Goal: Feedback & Contribution: Leave review/rating

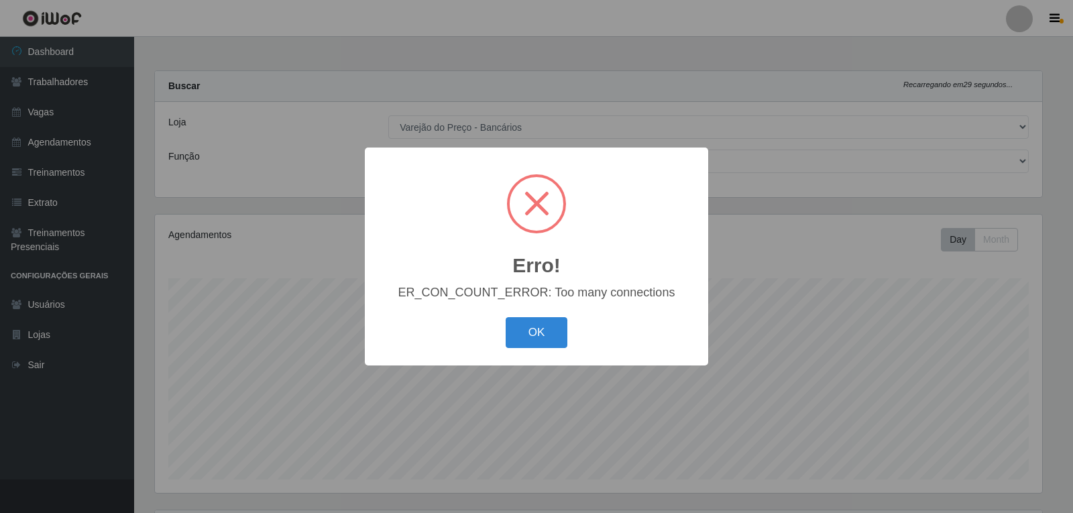
select select "157"
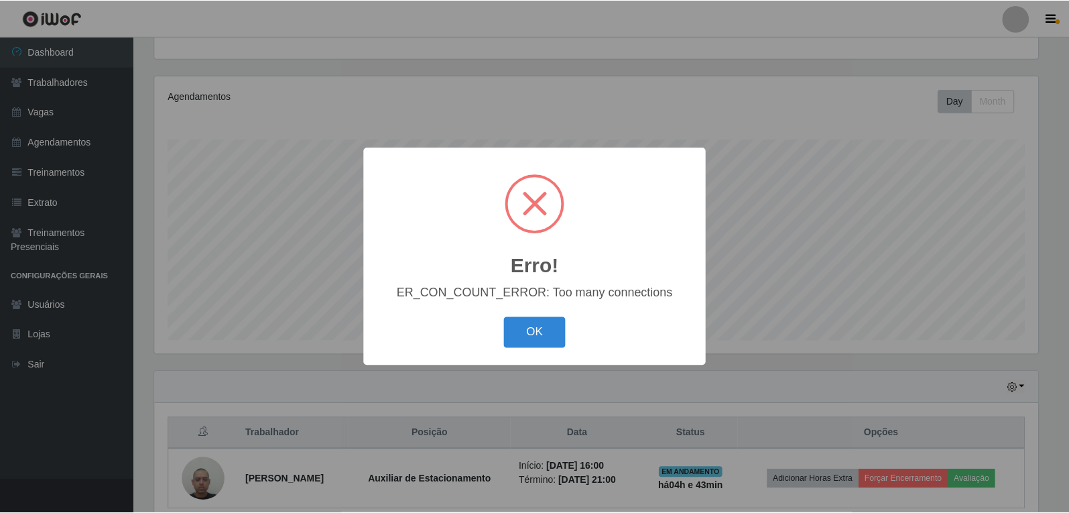
scroll to position [278, 887]
click at [563, 335] on button "OK" at bounding box center [537, 333] width 62 height 32
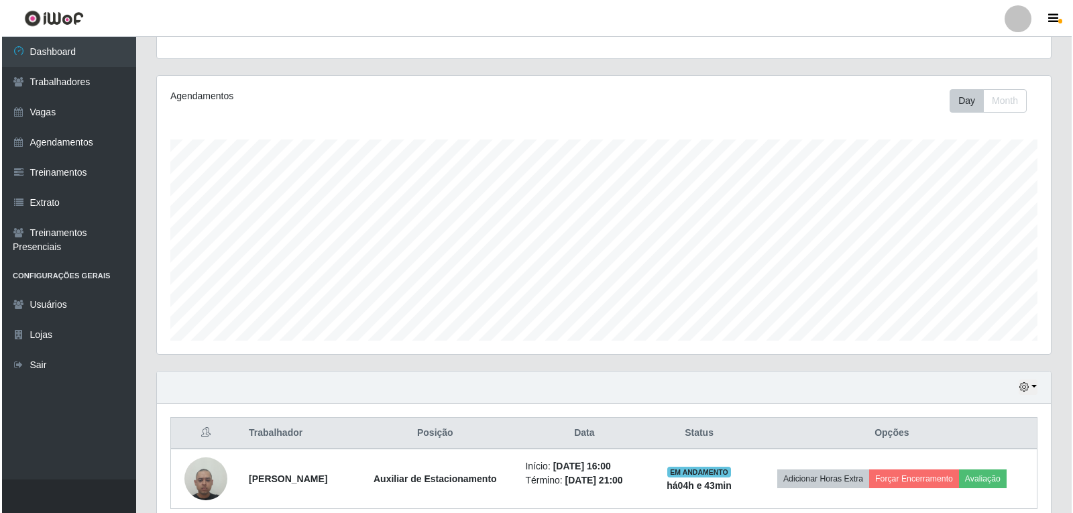
scroll to position [198, 0]
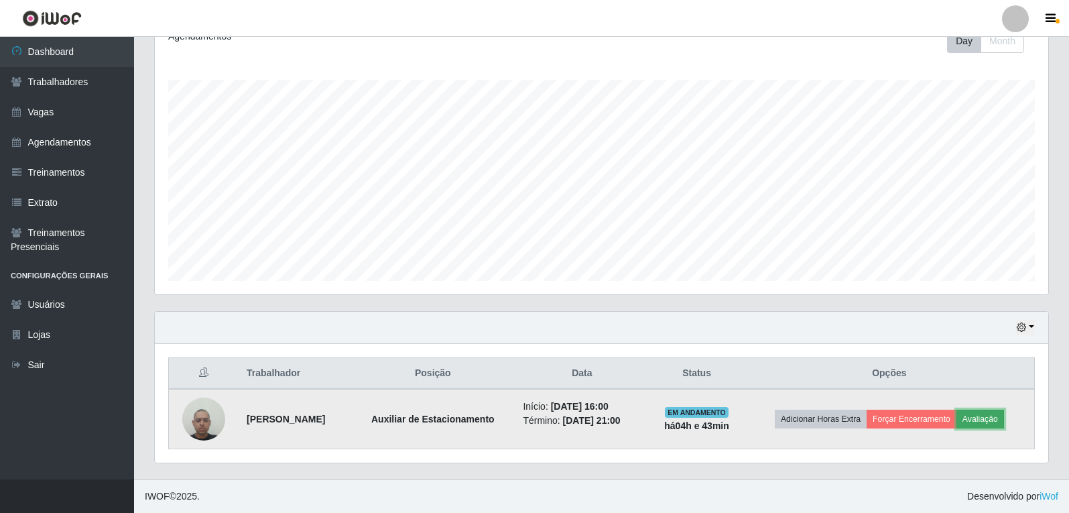
click at [991, 424] on button "Avaliação" at bounding box center [981, 419] width 48 height 19
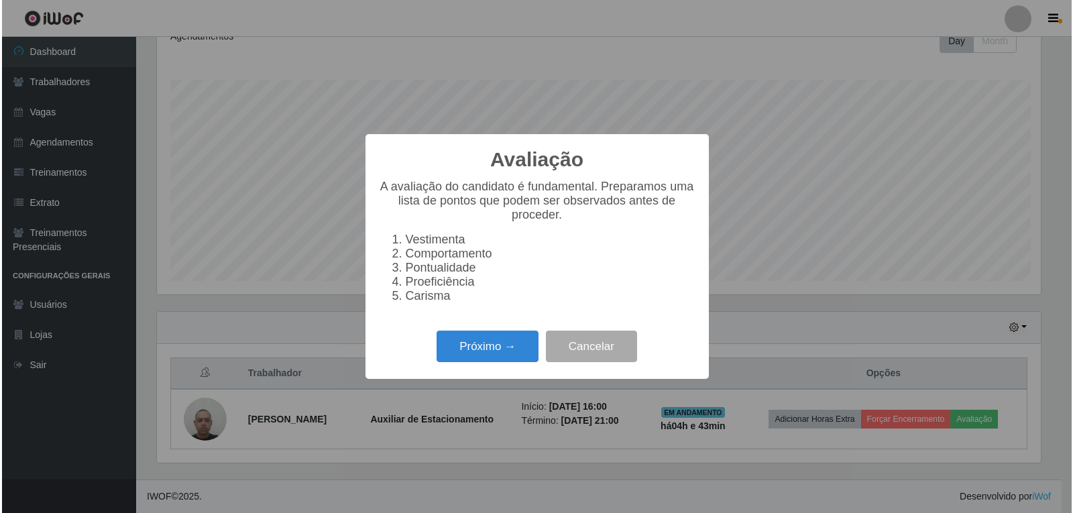
scroll to position [278, 887]
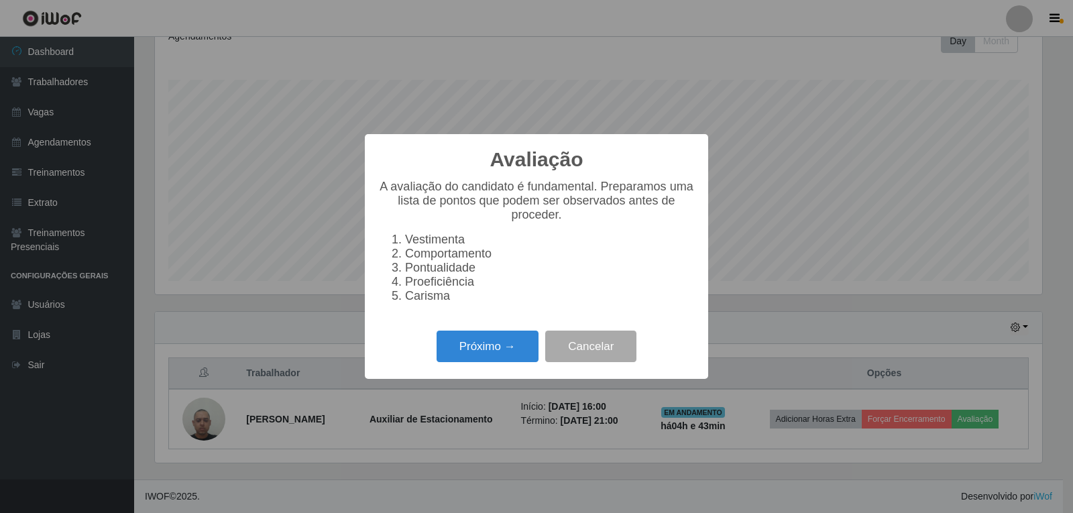
click at [499, 365] on div "Próximo → Cancelar" at bounding box center [536, 346] width 316 height 38
click at [528, 349] on button "Próximo →" at bounding box center [487, 347] width 102 height 32
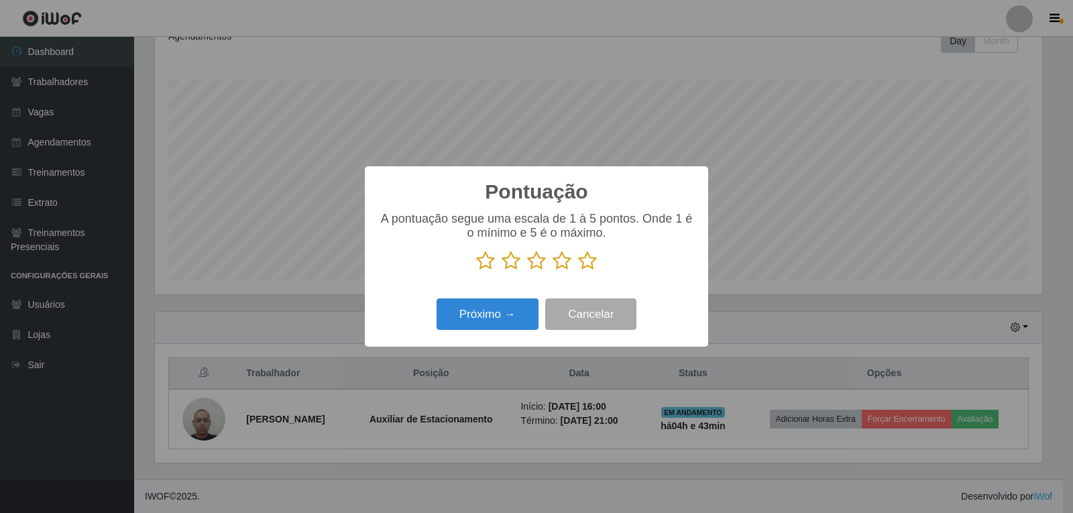
click at [586, 262] on icon at bounding box center [587, 261] width 19 height 20
click at [578, 271] on input "radio" at bounding box center [578, 271] width 0 height 0
click at [518, 316] on button "Próximo →" at bounding box center [487, 314] width 102 height 32
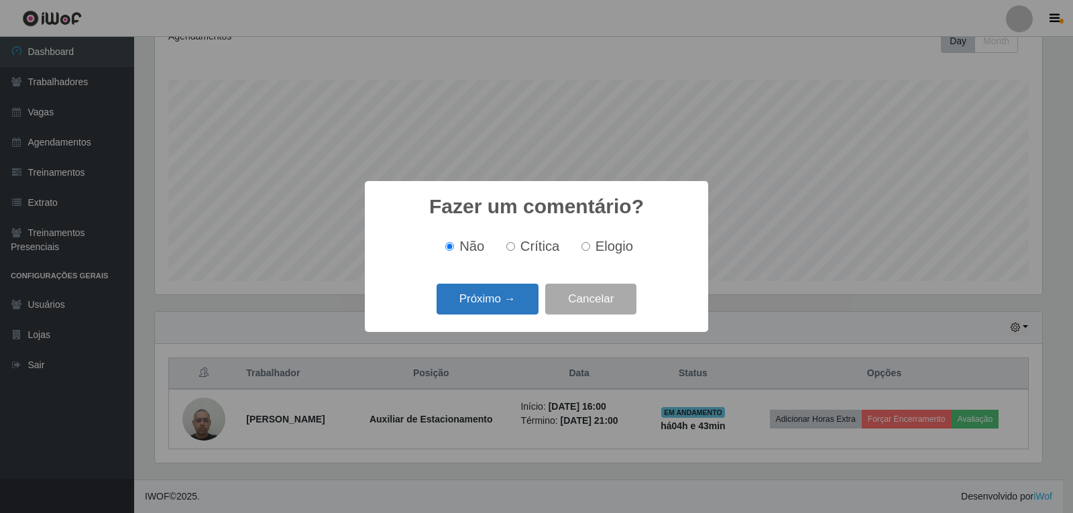
click at [525, 301] on button "Próximo →" at bounding box center [487, 300] width 102 height 32
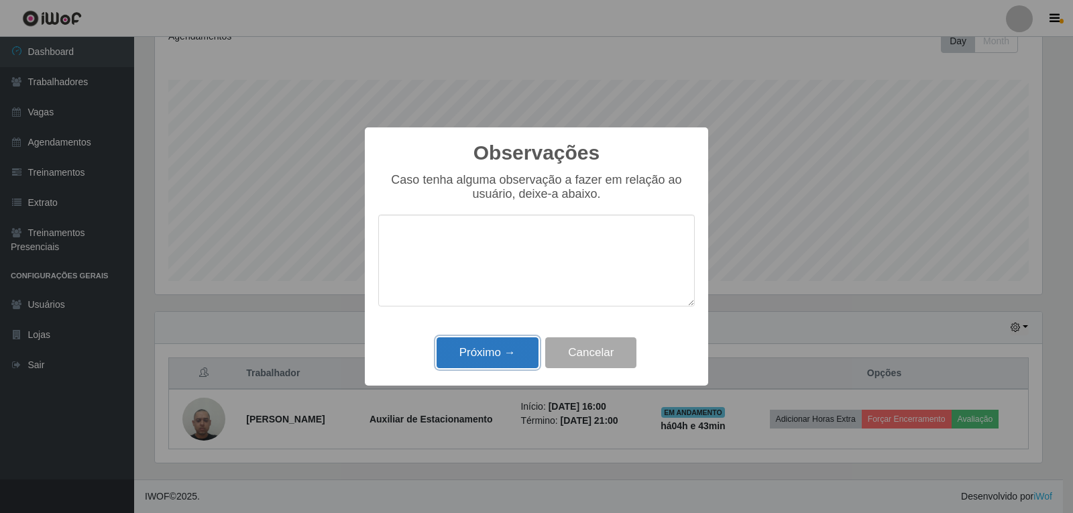
click at [514, 343] on button "Próximo →" at bounding box center [487, 353] width 102 height 32
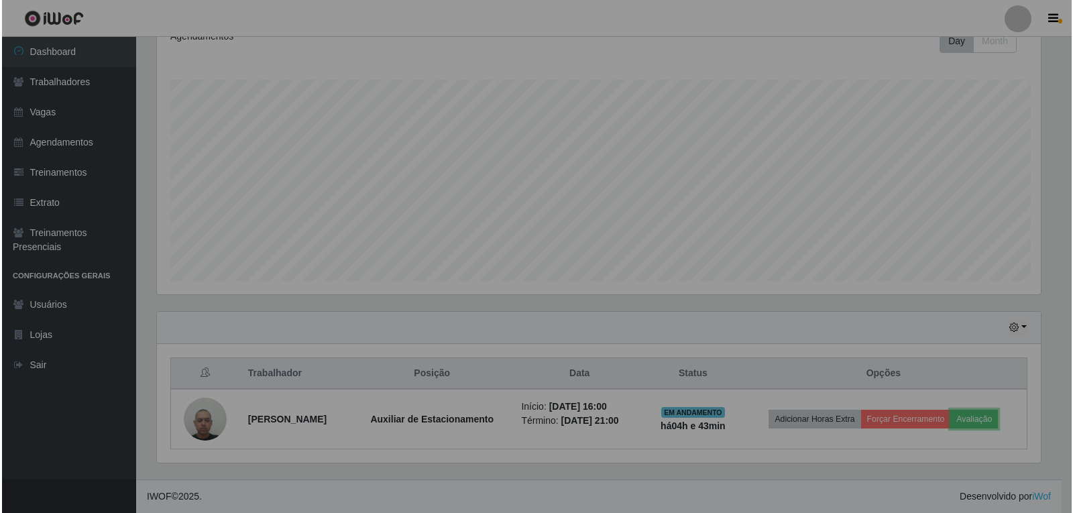
scroll to position [278, 894]
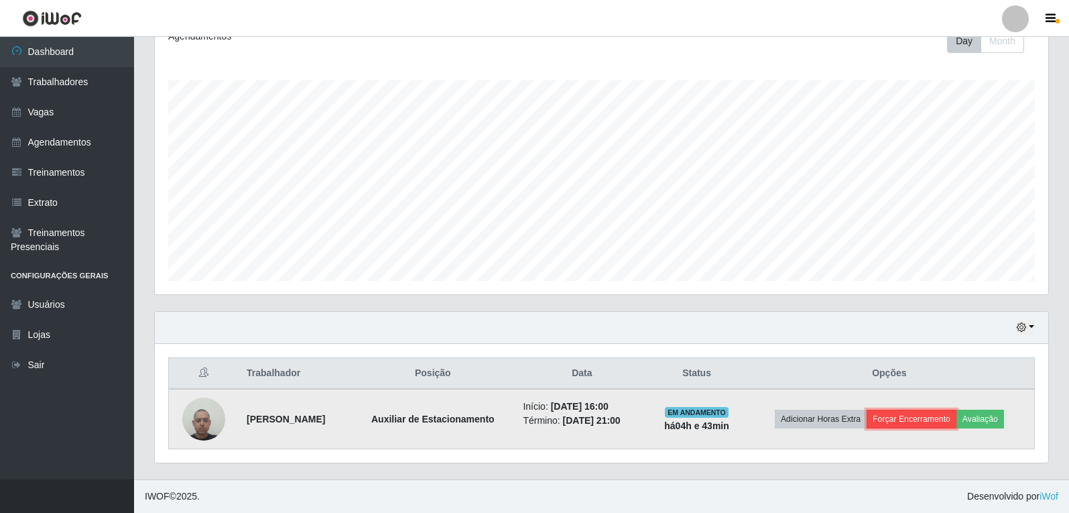
click at [935, 422] on button "Forçar Encerramento" at bounding box center [912, 419] width 90 height 19
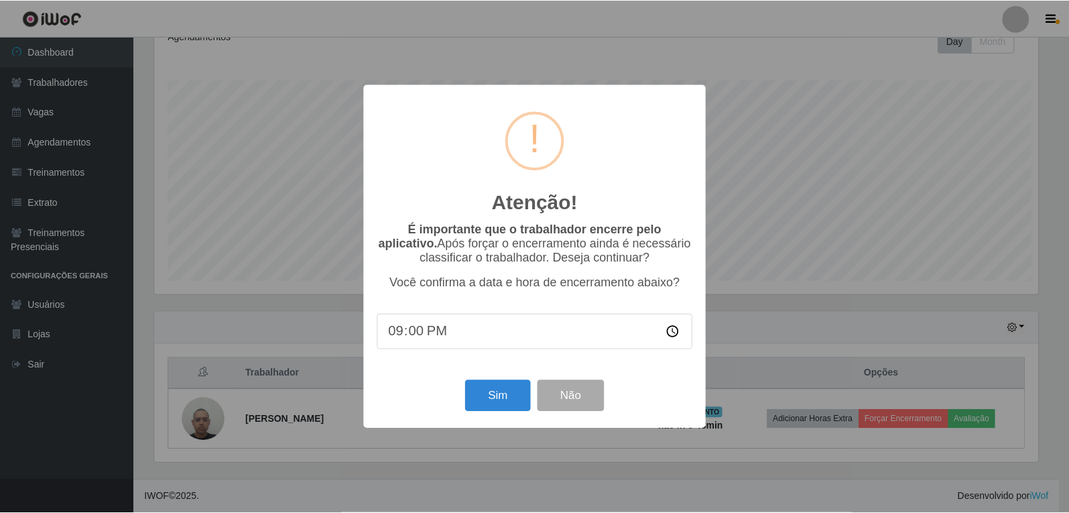
scroll to position [278, 887]
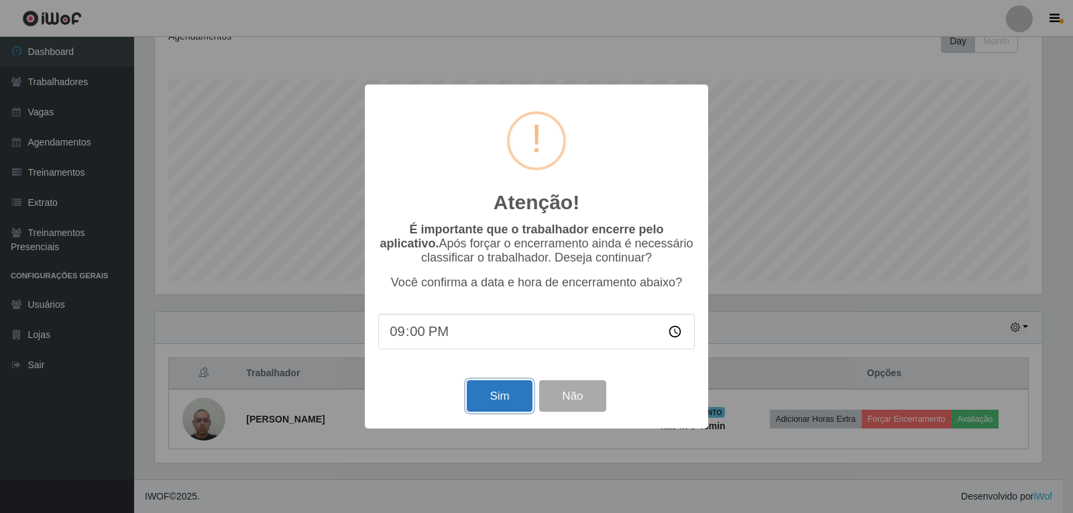
click at [508, 412] on button "Sim" at bounding box center [499, 396] width 65 height 32
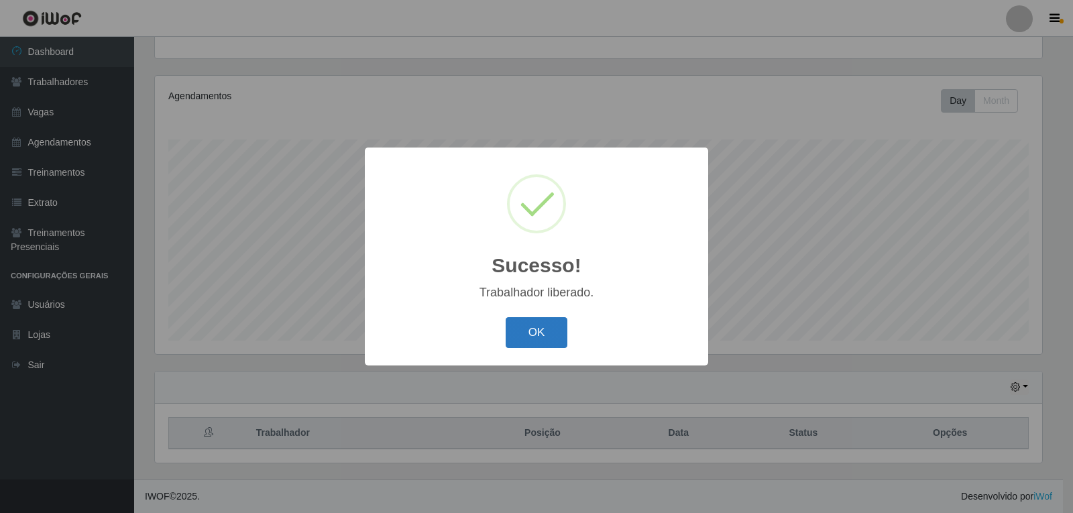
click at [527, 345] on button "OK" at bounding box center [537, 333] width 62 height 32
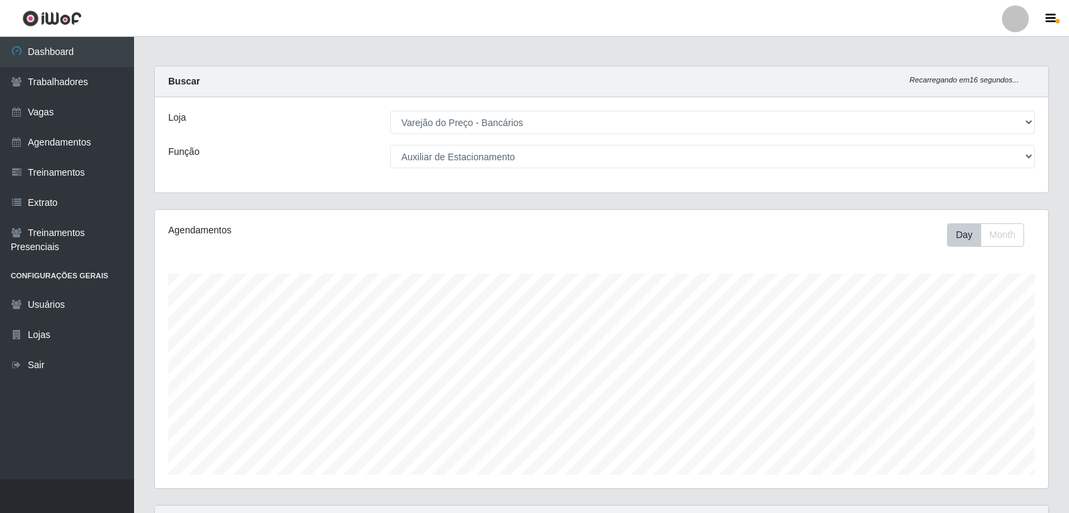
scroll to position [0, 0]
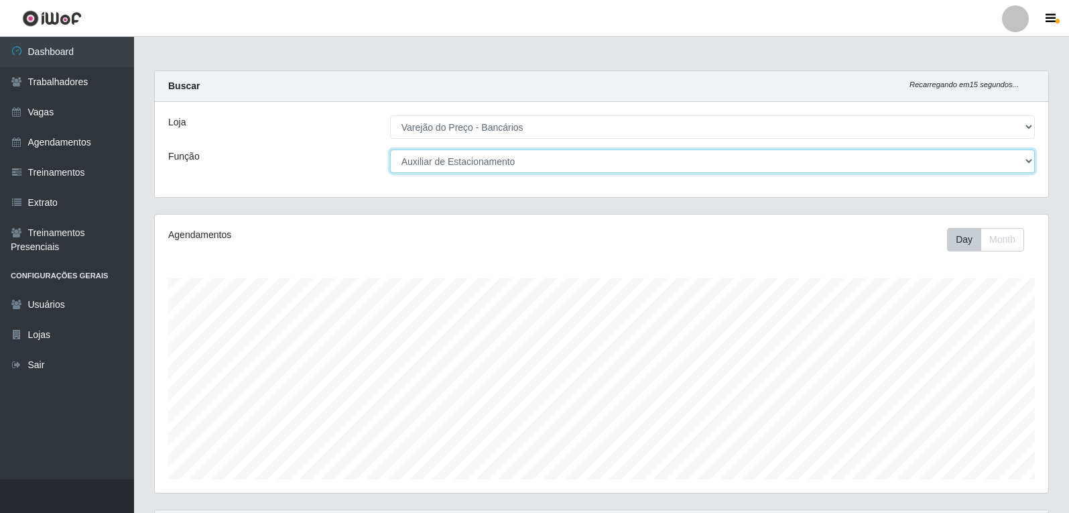
click at [571, 165] on select "[Selecione...] Auxiliar de Estacionamento Auxiliar de Estacionamento + Auxiliar…" at bounding box center [712, 161] width 645 height 23
select select "1"
click at [390, 150] on select "[Selecione...] Auxiliar de Estacionamento Auxiliar de Estacionamento + Auxiliar…" at bounding box center [712, 161] width 645 height 23
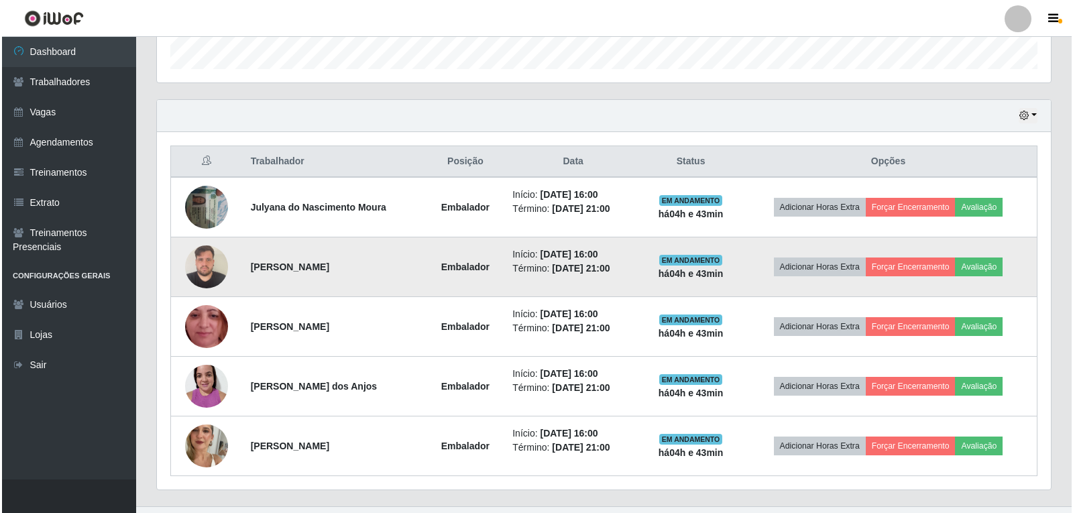
scroll to position [437, 0]
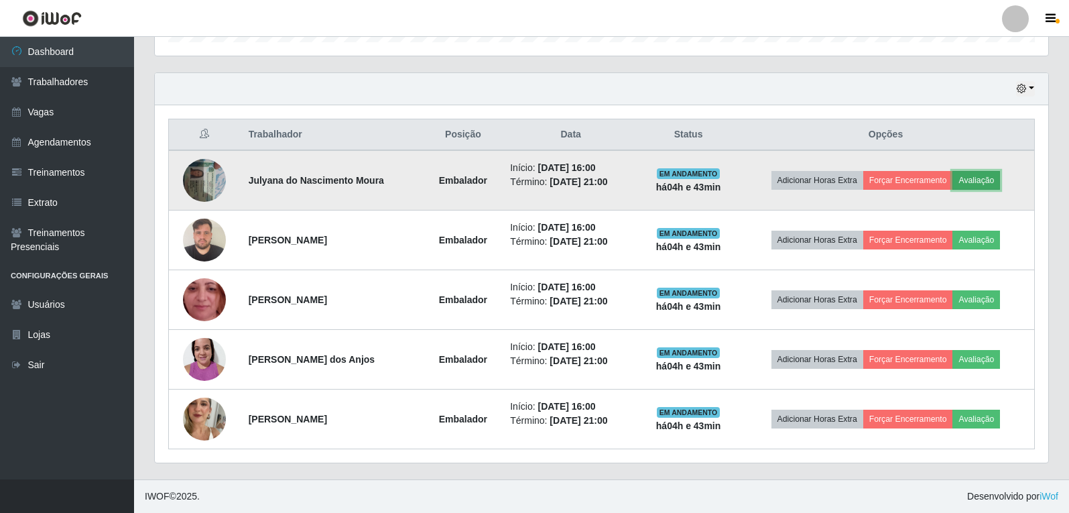
click at [990, 181] on button "Avaliação" at bounding box center [977, 180] width 48 height 19
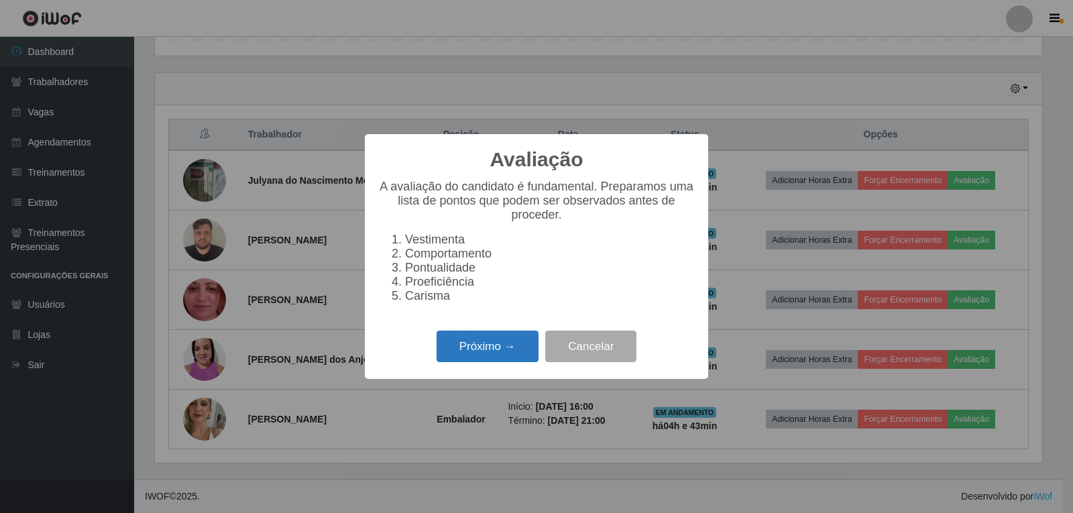
click at [476, 355] on button "Próximo →" at bounding box center [487, 347] width 102 height 32
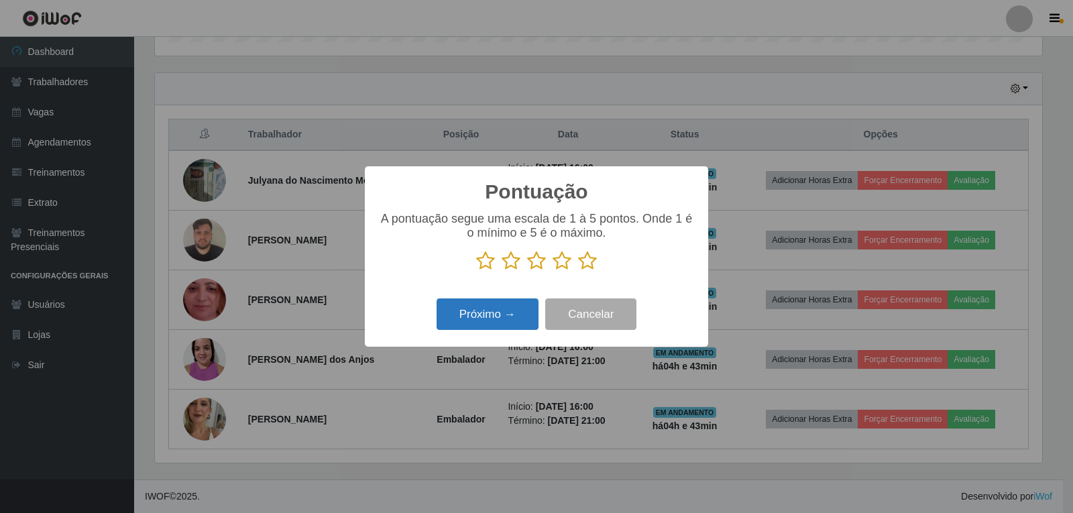
scroll to position [670195, 669586]
click at [585, 259] on icon at bounding box center [587, 261] width 19 height 20
click at [578, 271] on input "radio" at bounding box center [578, 271] width 0 height 0
click at [522, 304] on button "Próximo →" at bounding box center [487, 314] width 102 height 32
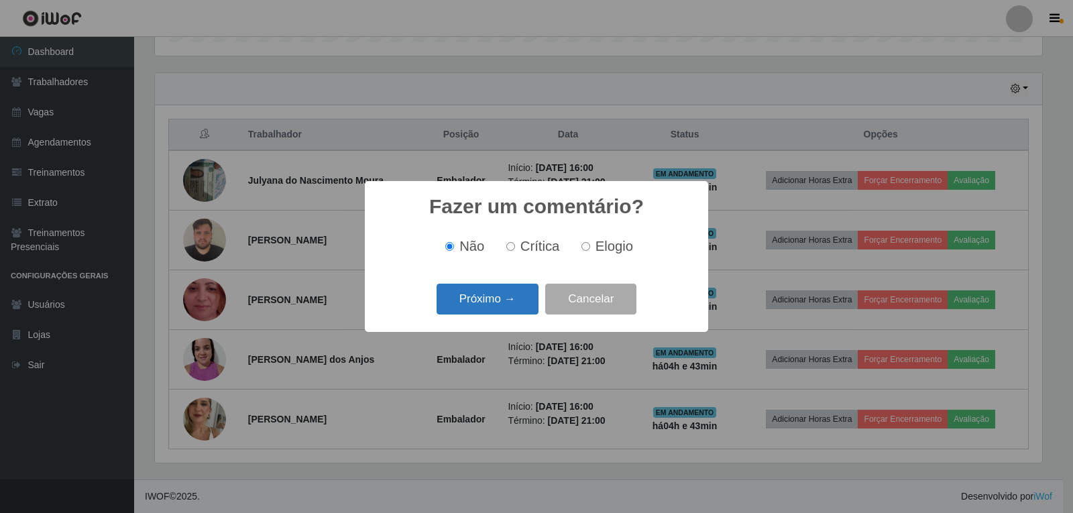
click at [520, 312] on button "Próximo →" at bounding box center [487, 300] width 102 height 32
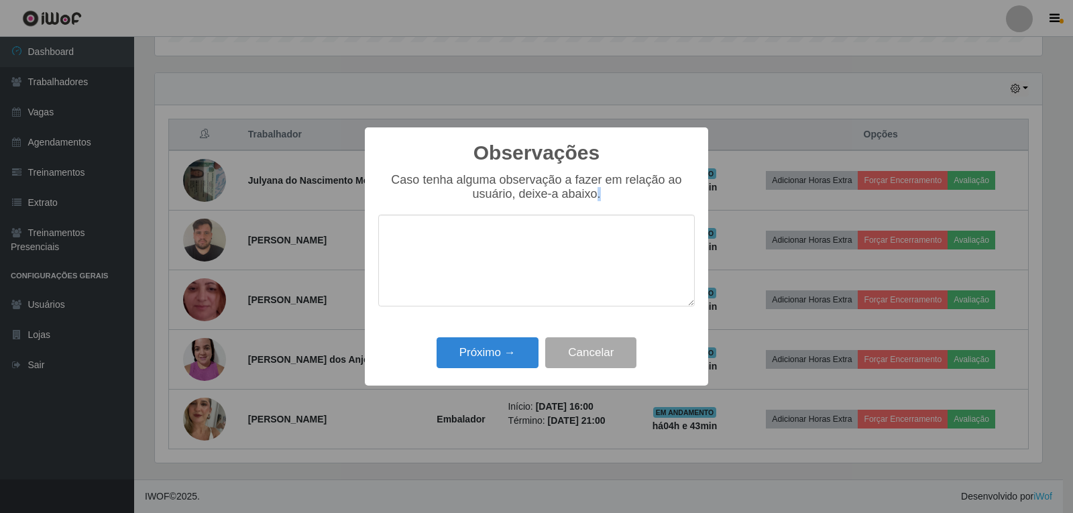
drag, startPoint x: 520, startPoint y: 312, endPoint x: 520, endPoint y: 338, distance: 25.5
click at [520, 329] on div "Observações × Caso tenha alguma observação a fazer em relação ao usuário, deixe…" at bounding box center [536, 256] width 343 height 258
click at [520, 338] on div "Próximo → Cancelar" at bounding box center [536, 352] width 316 height 38
click at [522, 345] on button "Próximo →" at bounding box center [487, 353] width 102 height 32
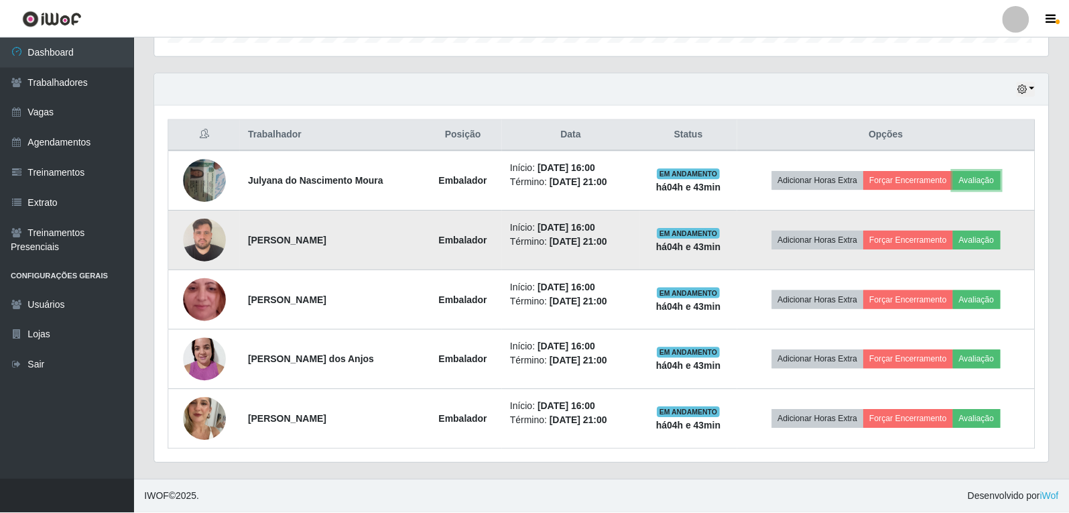
scroll to position [278, 894]
click at [973, 240] on button "Avaliação" at bounding box center [977, 240] width 48 height 19
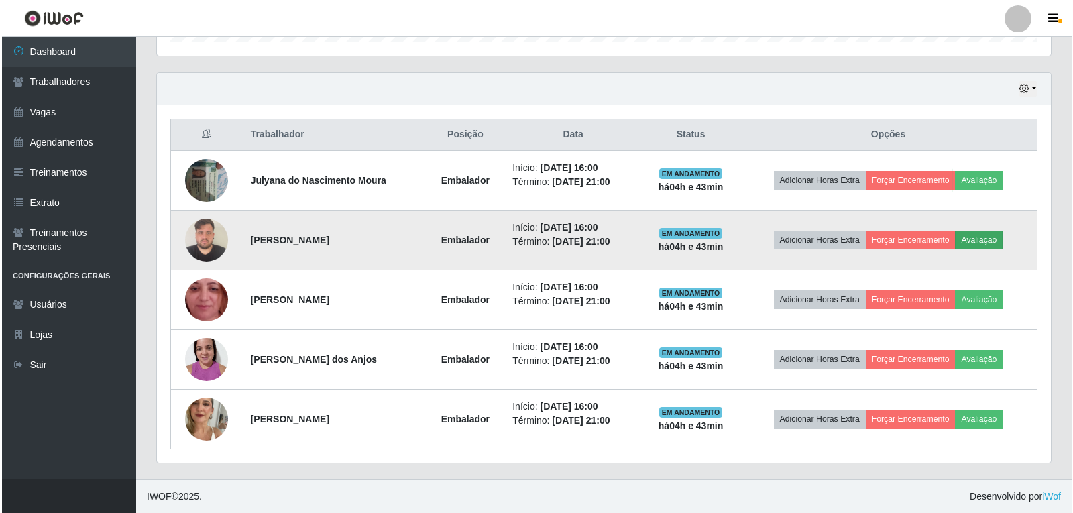
scroll to position [0, 0]
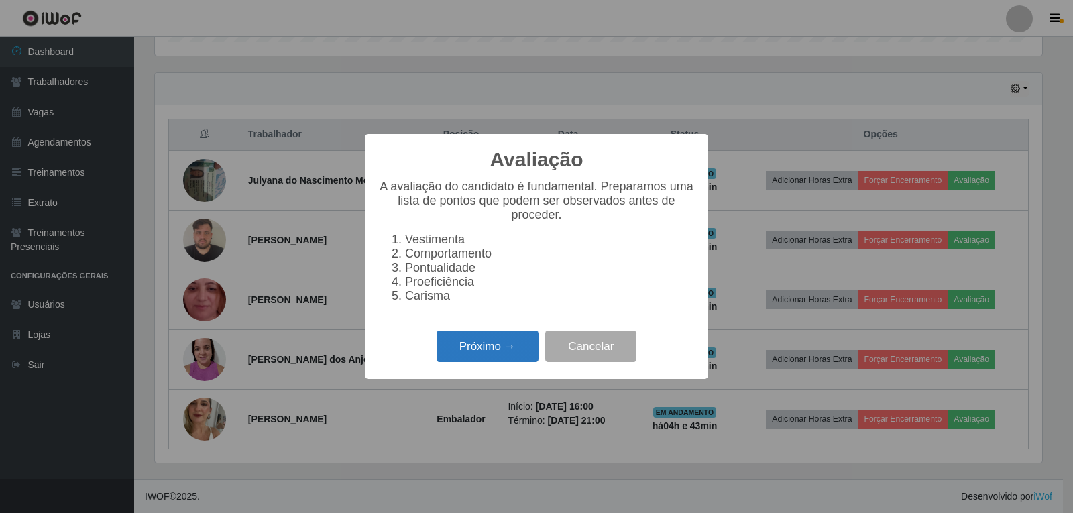
click at [489, 343] on button "Próximo →" at bounding box center [487, 347] width 102 height 32
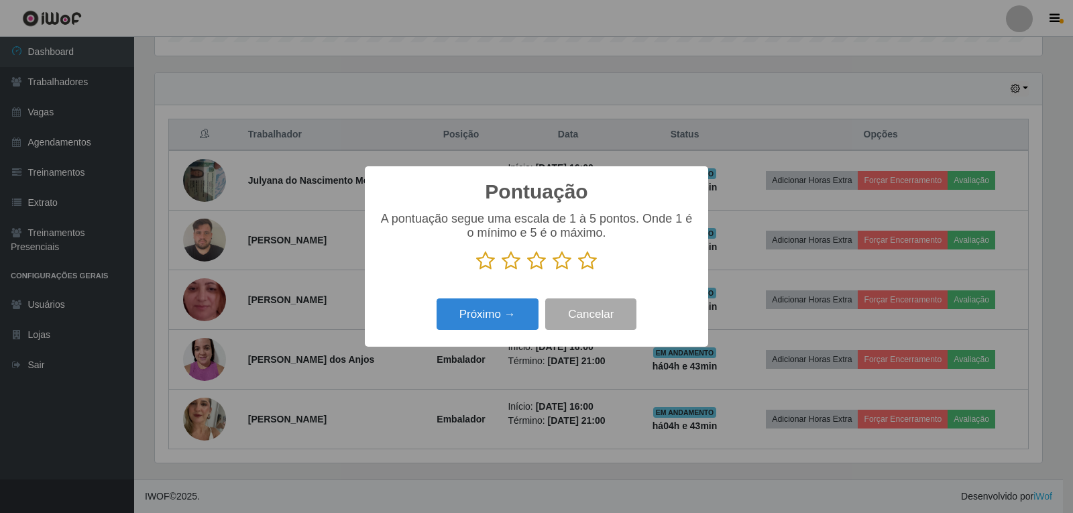
click at [588, 263] on icon at bounding box center [587, 261] width 19 height 20
click at [578, 271] on input "radio" at bounding box center [578, 271] width 0 height 0
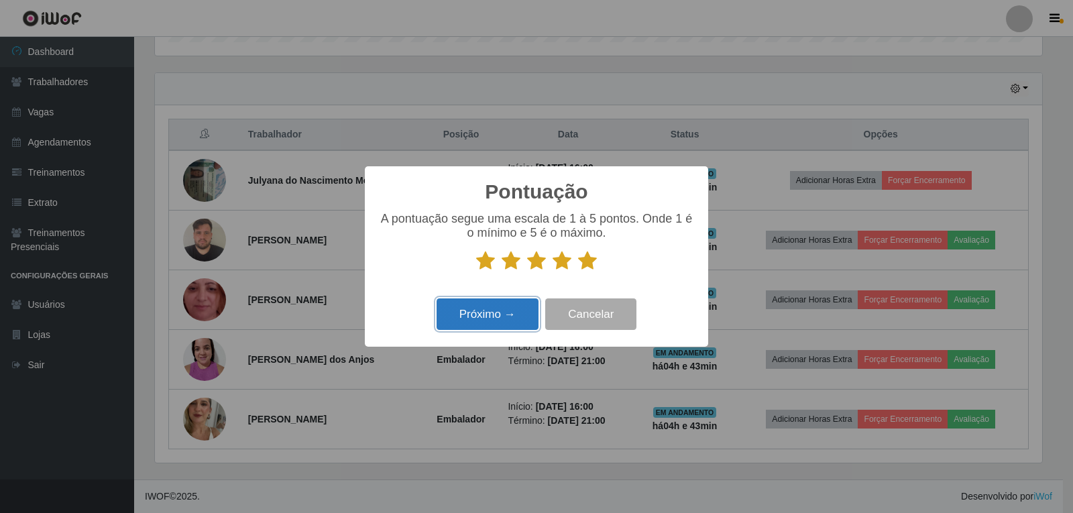
click at [508, 308] on button "Próximo →" at bounding box center [487, 314] width 102 height 32
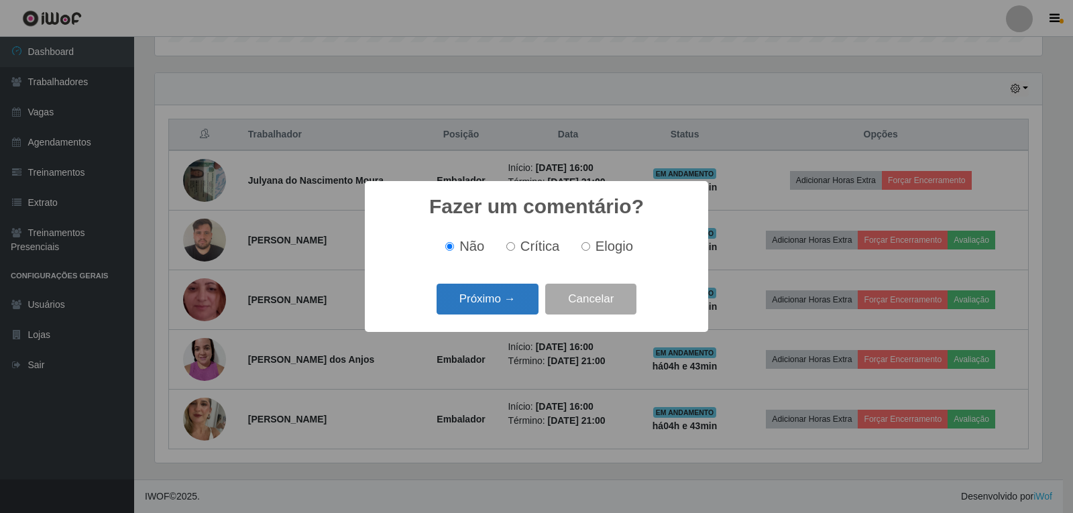
click at [502, 302] on button "Próximo →" at bounding box center [487, 300] width 102 height 32
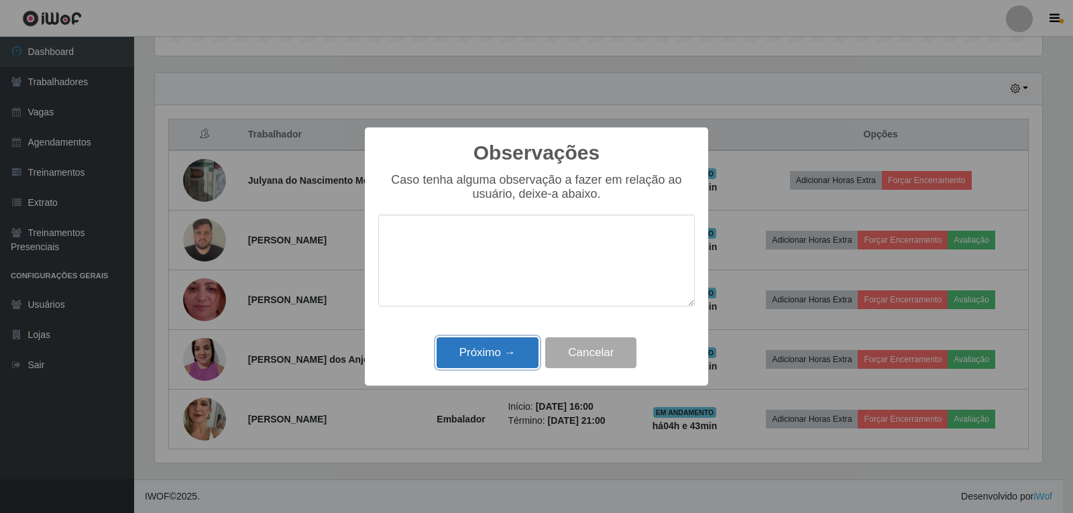
click at [512, 356] on button "Próximo →" at bounding box center [487, 353] width 102 height 32
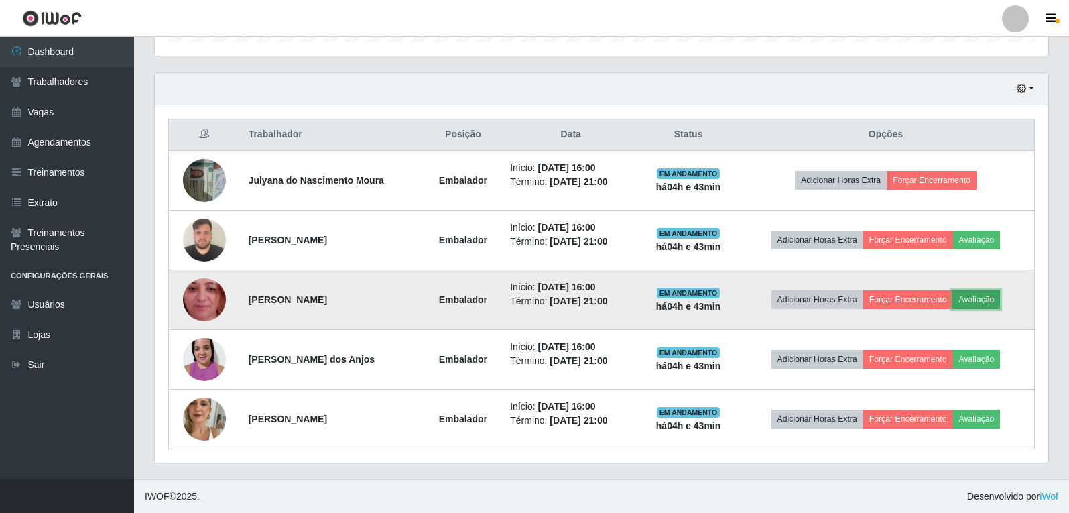
click at [998, 306] on button "Avaliação" at bounding box center [977, 299] width 48 height 19
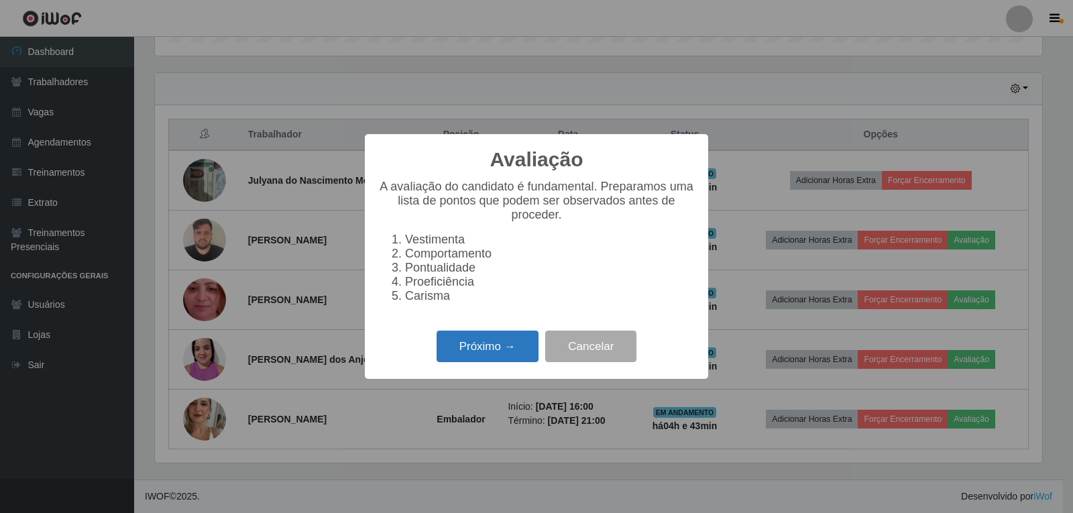
click at [511, 361] on button "Próximo →" at bounding box center [487, 347] width 102 height 32
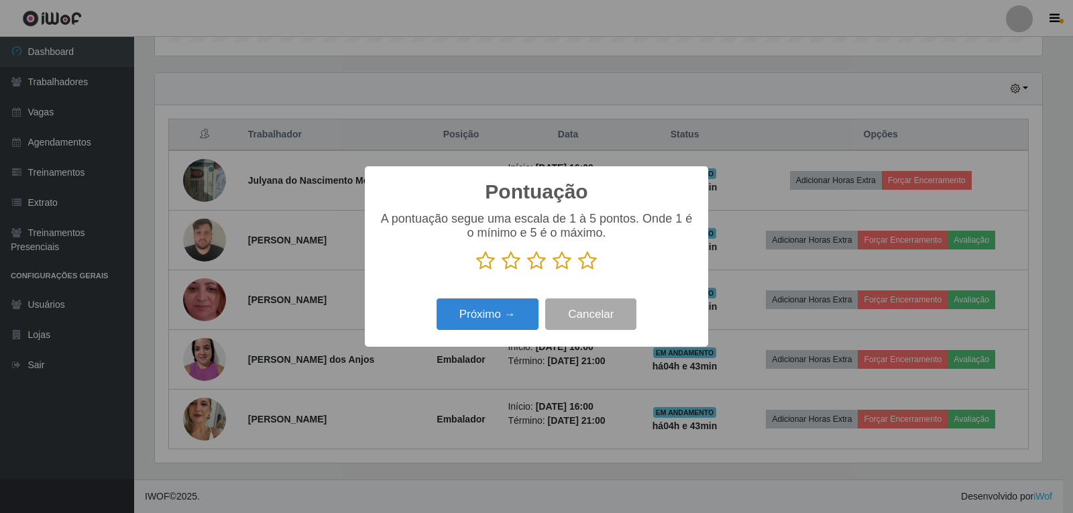
click at [581, 262] on icon at bounding box center [587, 261] width 19 height 20
click at [578, 271] on input "radio" at bounding box center [578, 271] width 0 height 0
click at [532, 306] on button "Próximo →" at bounding box center [487, 314] width 102 height 32
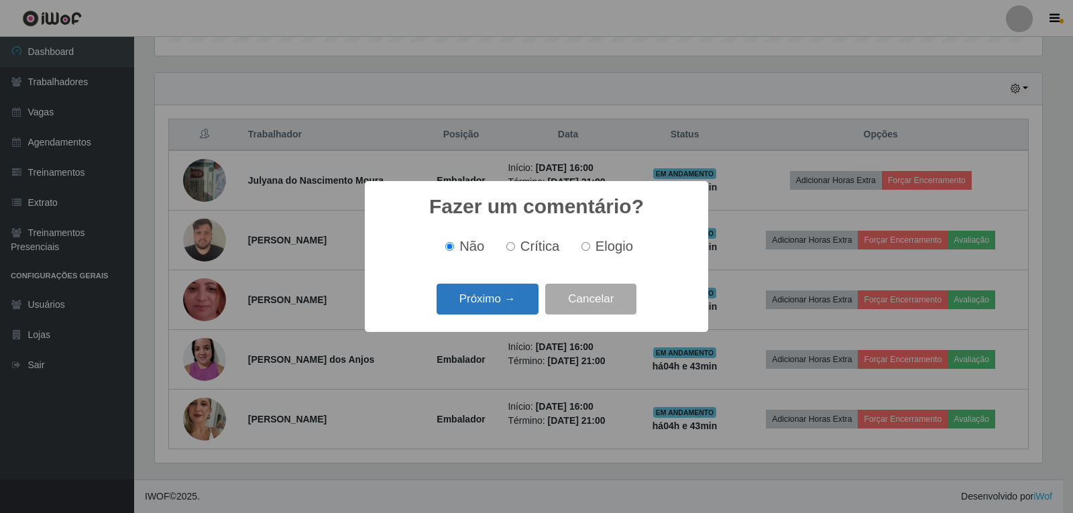
click at [517, 295] on button "Próximo →" at bounding box center [487, 300] width 102 height 32
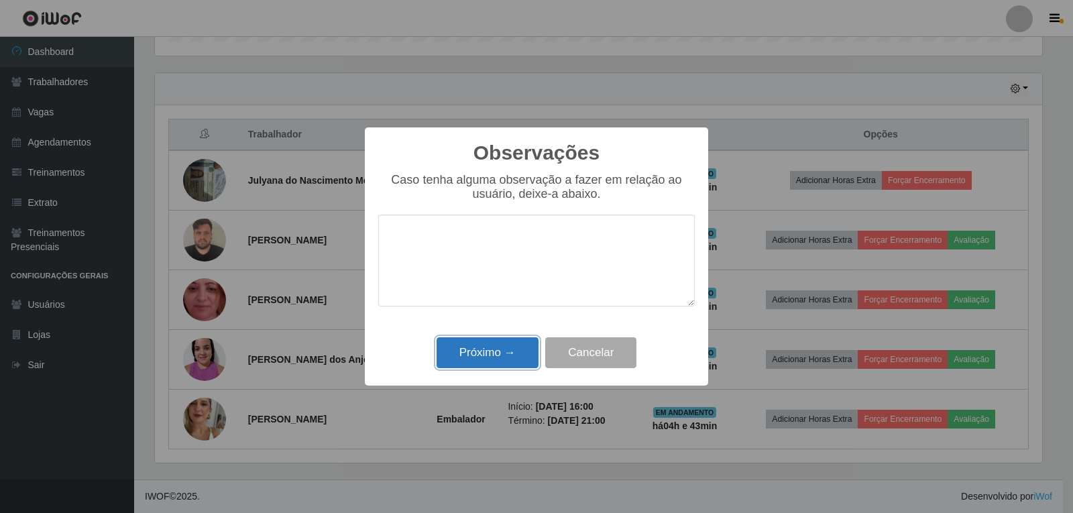
click at [503, 351] on button "Próximo →" at bounding box center [487, 353] width 102 height 32
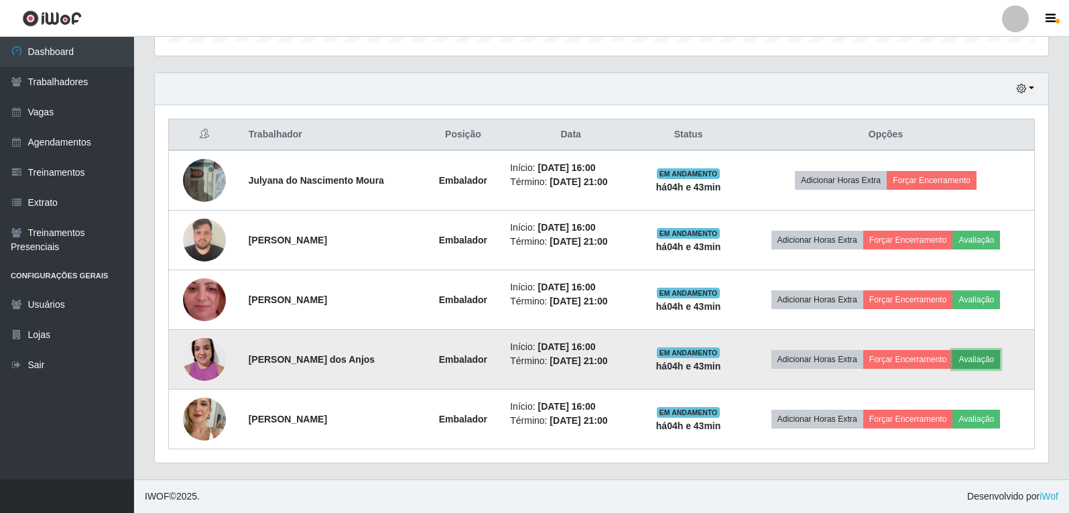
click at [972, 357] on button "Avaliação" at bounding box center [977, 359] width 48 height 19
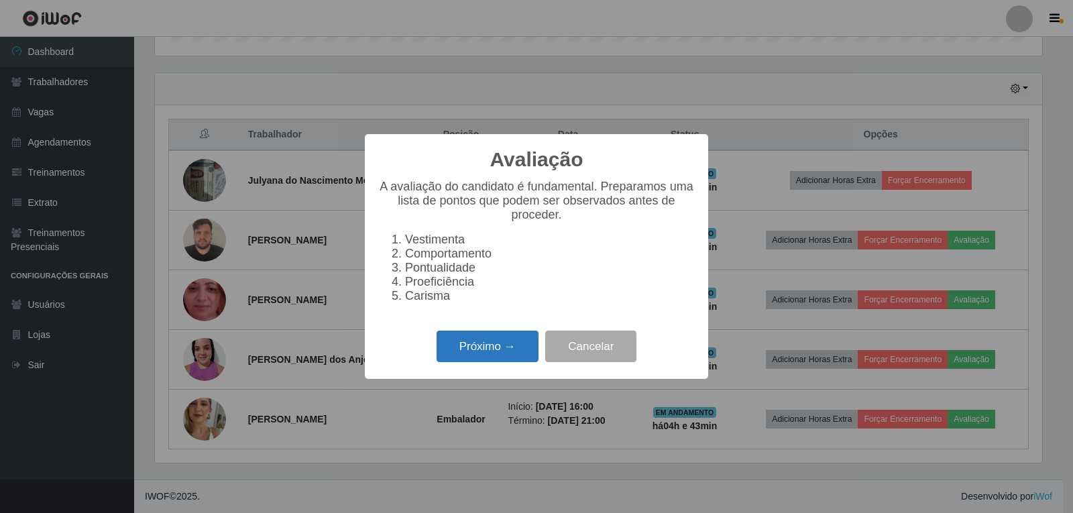
click at [514, 362] on button "Próximo →" at bounding box center [487, 347] width 102 height 32
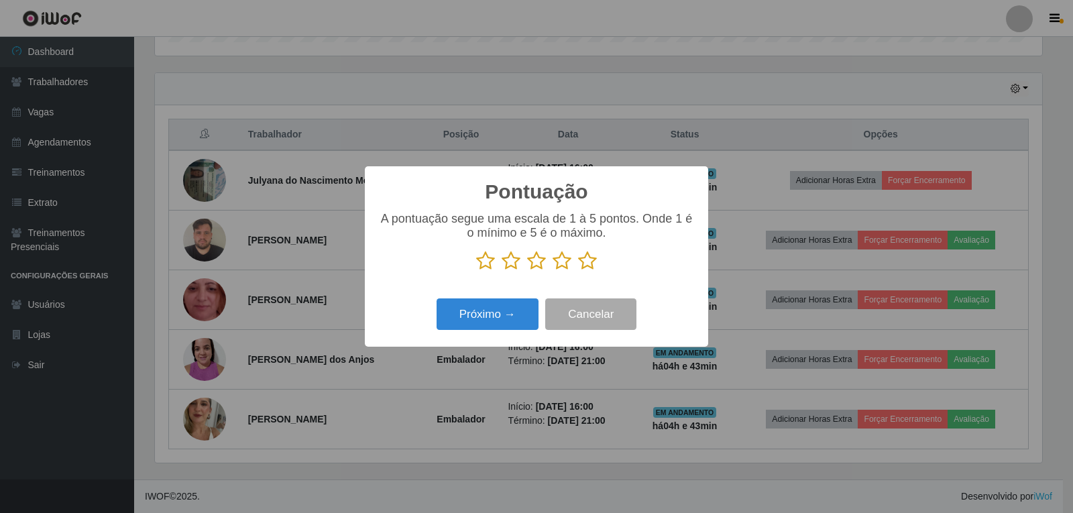
click at [589, 259] on icon at bounding box center [587, 261] width 19 height 20
click at [578, 271] on input "radio" at bounding box center [578, 271] width 0 height 0
click at [513, 308] on button "Próximo →" at bounding box center [487, 314] width 102 height 32
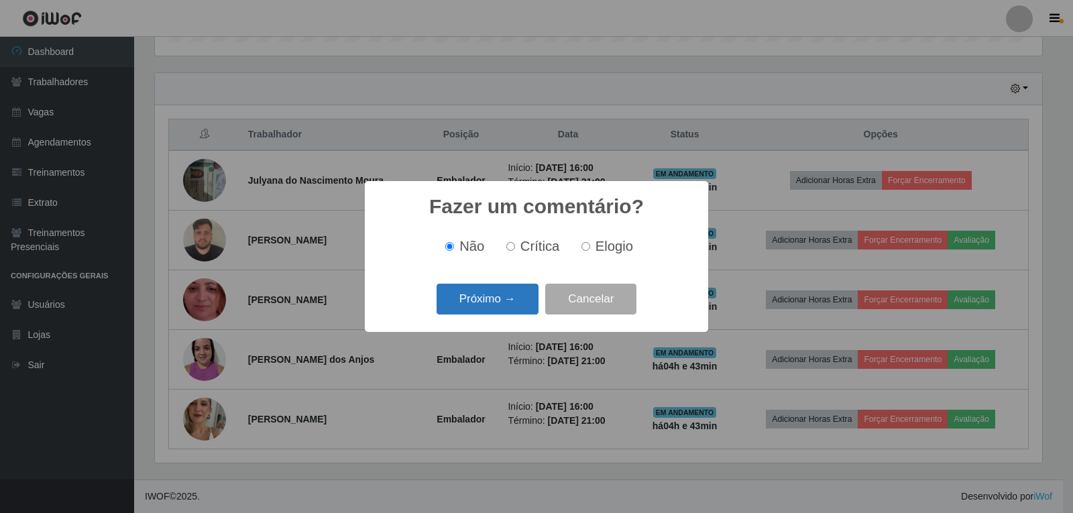
click at [508, 302] on button "Próximo →" at bounding box center [487, 300] width 102 height 32
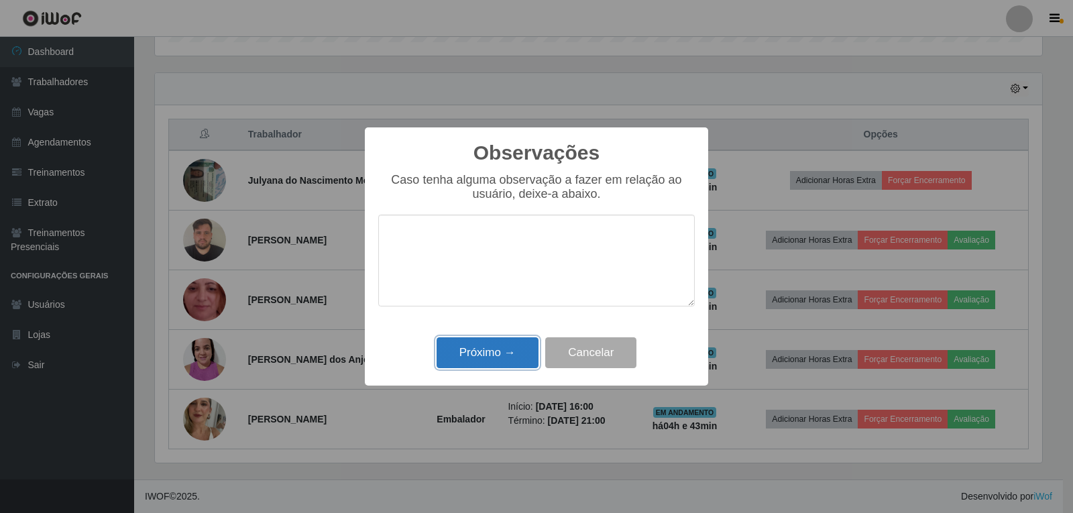
click at [518, 356] on button "Próximo →" at bounding box center [487, 353] width 102 height 32
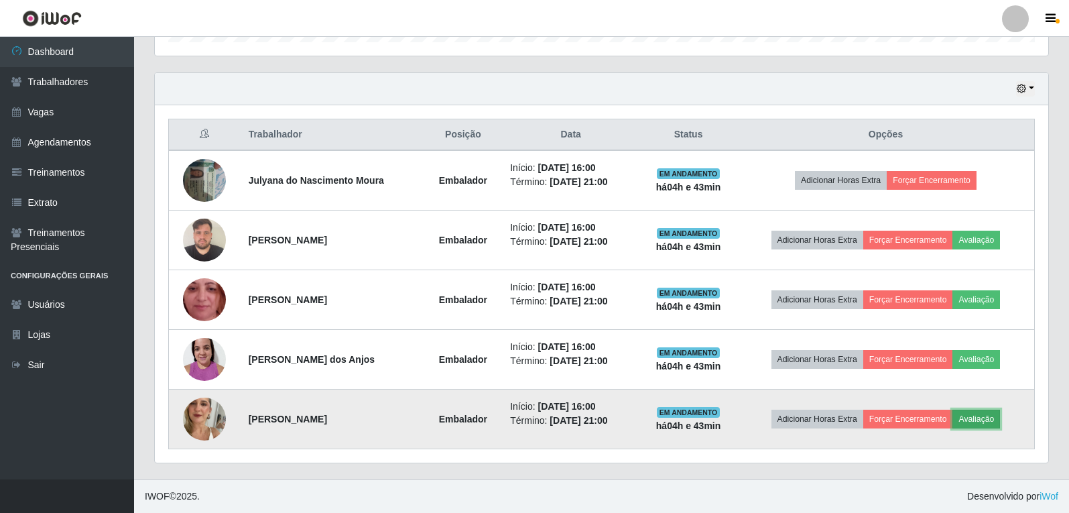
click at [990, 419] on button "Avaliação" at bounding box center [977, 419] width 48 height 19
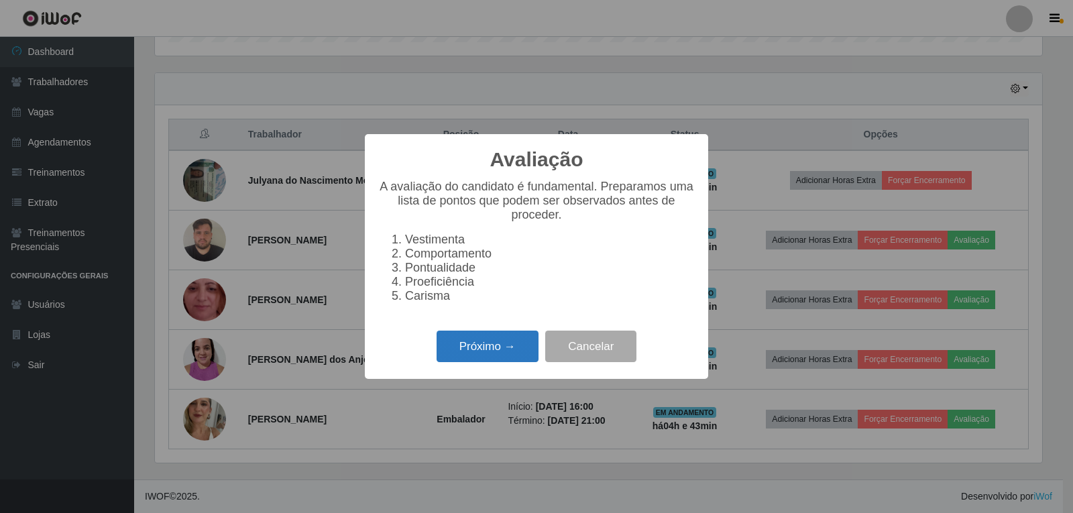
click at [524, 361] on button "Próximo →" at bounding box center [487, 347] width 102 height 32
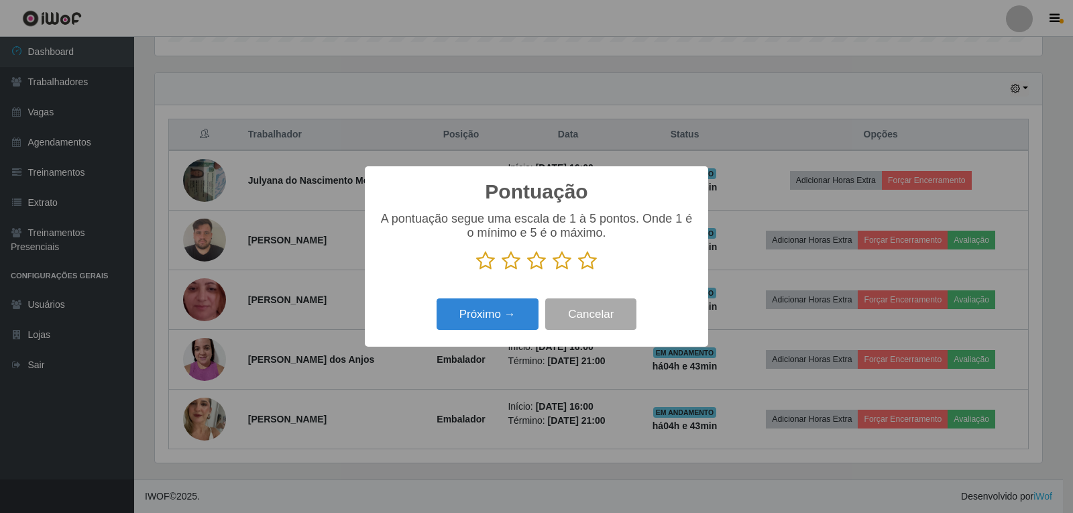
drag, startPoint x: 585, startPoint y: 264, endPoint x: 580, endPoint y: 270, distance: 8.1
click at [584, 266] on icon at bounding box center [587, 261] width 19 height 20
click at [578, 271] on input "radio" at bounding box center [578, 271] width 0 height 0
click at [509, 320] on button "Próximo →" at bounding box center [487, 314] width 102 height 32
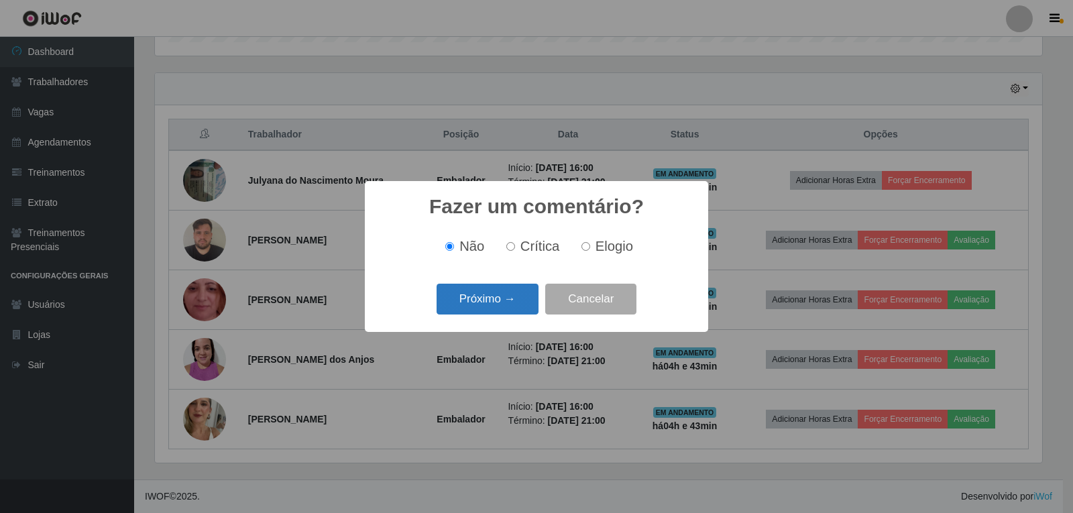
click at [534, 294] on button "Próximo →" at bounding box center [487, 300] width 102 height 32
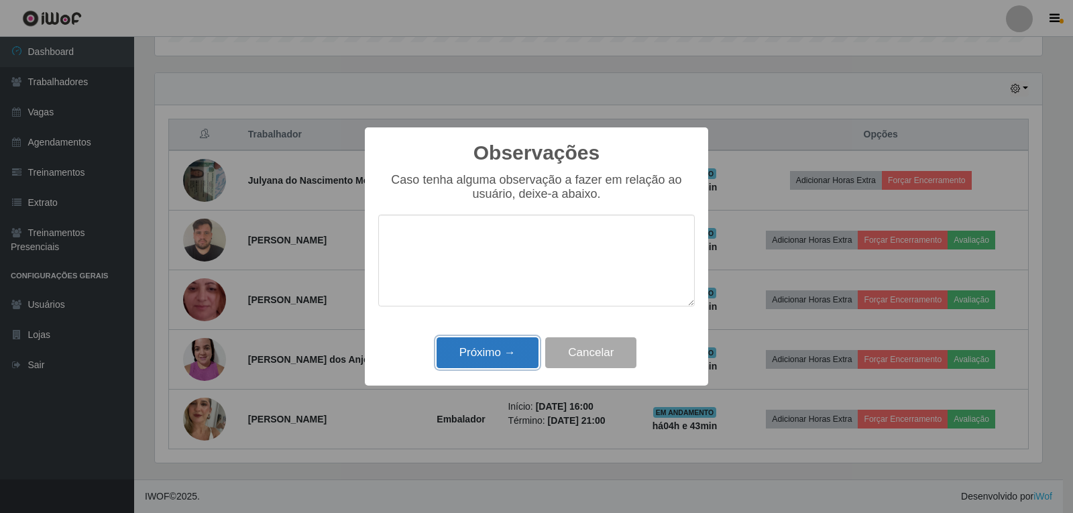
click at [509, 348] on button "Próximo →" at bounding box center [487, 353] width 102 height 32
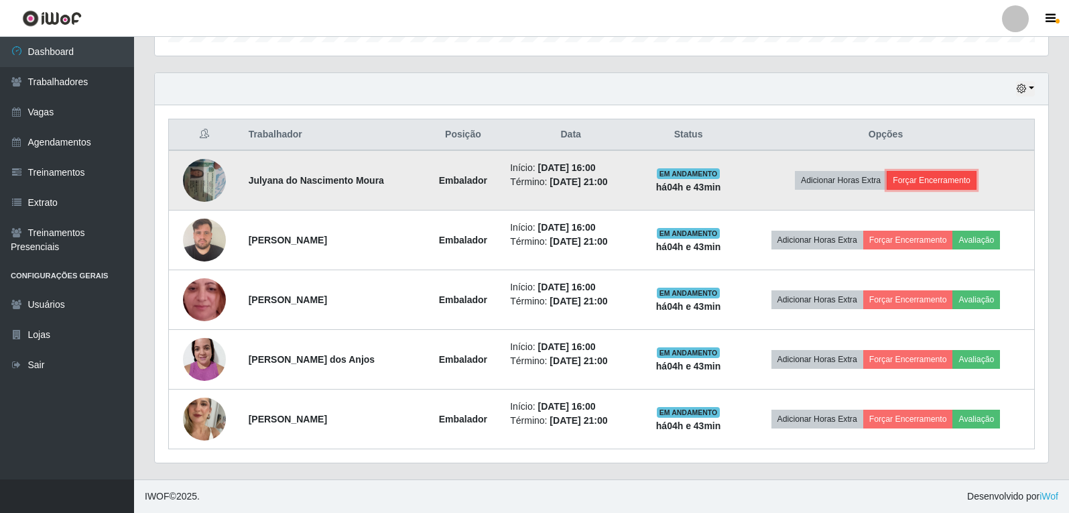
click at [933, 176] on button "Forçar Encerramento" at bounding box center [932, 180] width 90 height 19
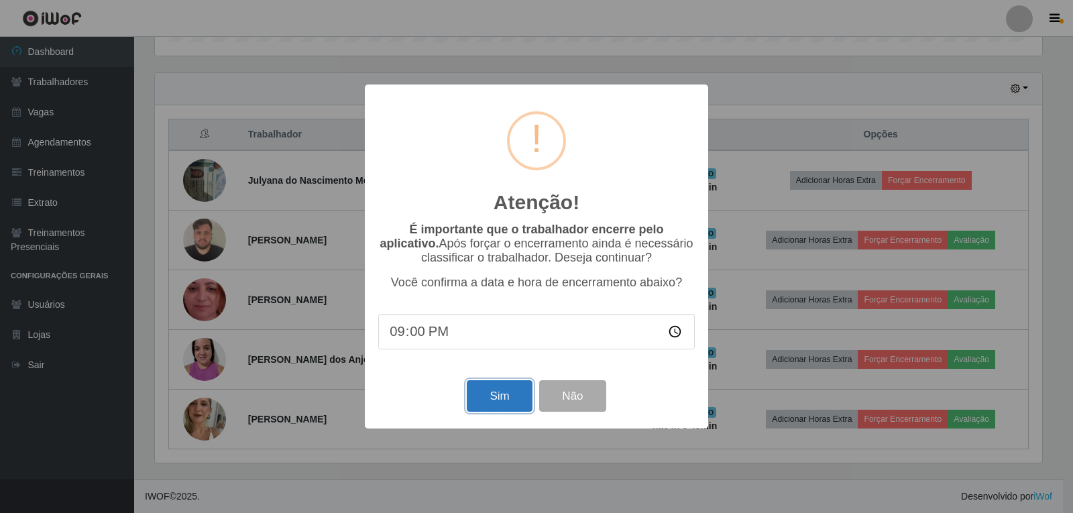
click at [496, 400] on button "Sim" at bounding box center [499, 396] width 65 height 32
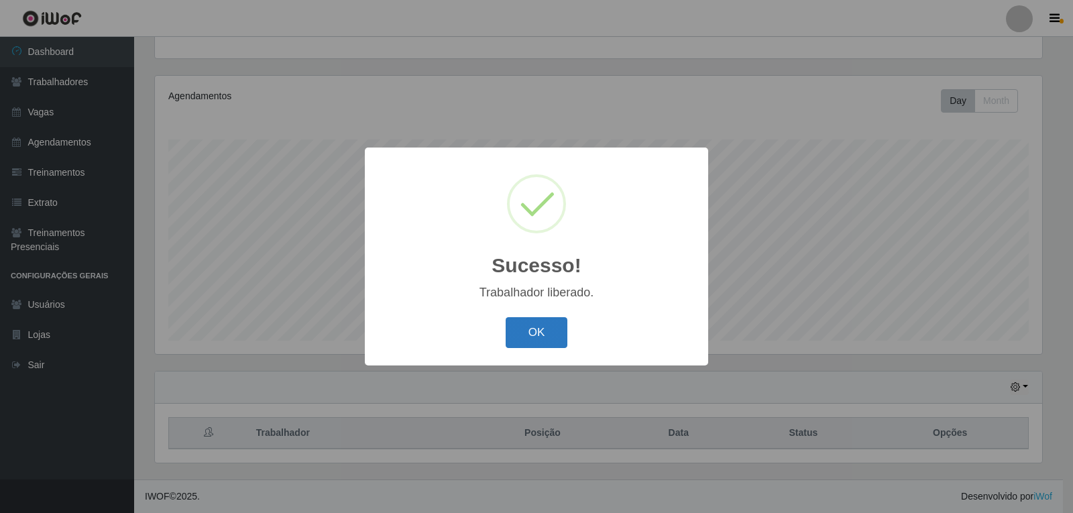
click at [563, 331] on button "OK" at bounding box center [537, 333] width 62 height 32
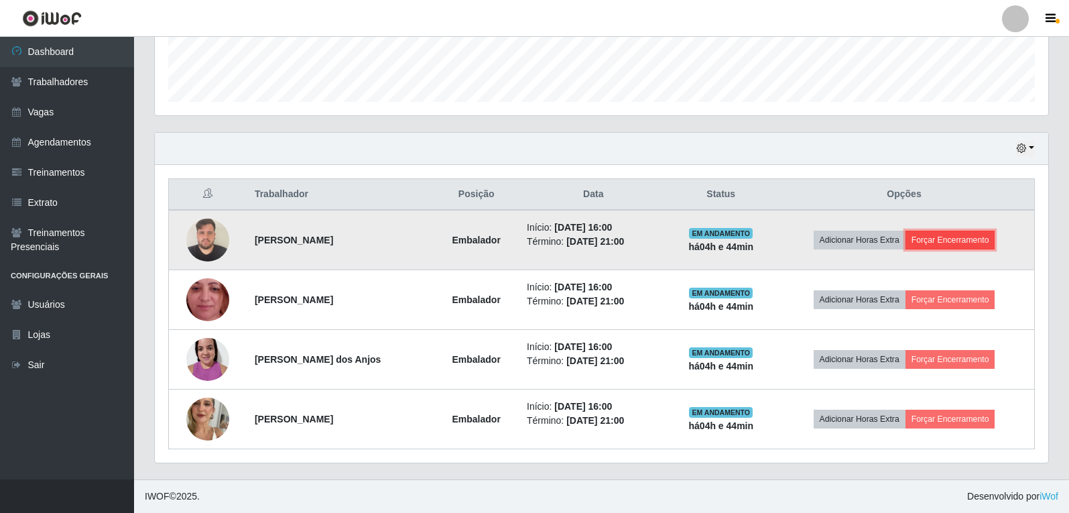
click at [990, 231] on button "Forçar Encerramento" at bounding box center [951, 240] width 90 height 19
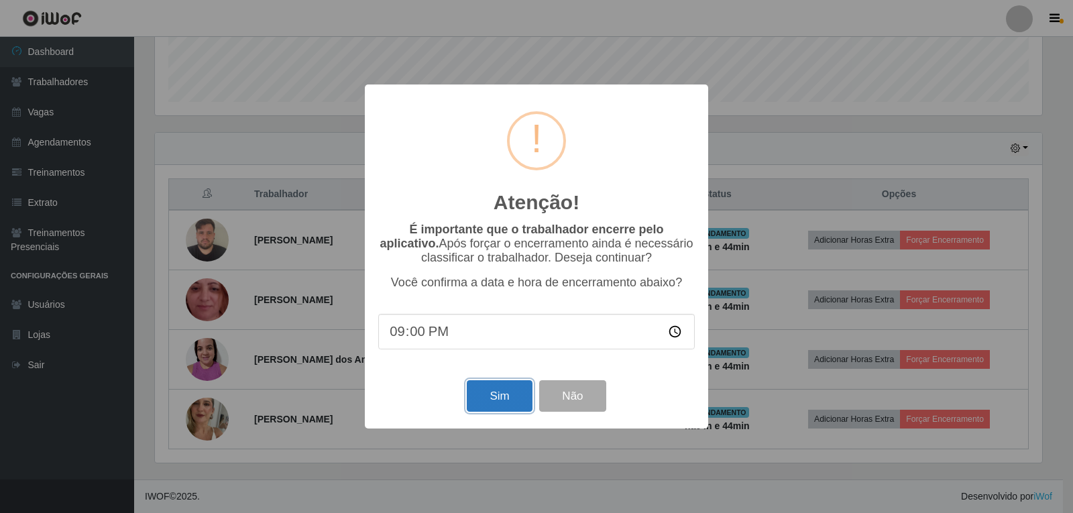
click at [512, 396] on button "Sim" at bounding box center [499, 396] width 65 height 32
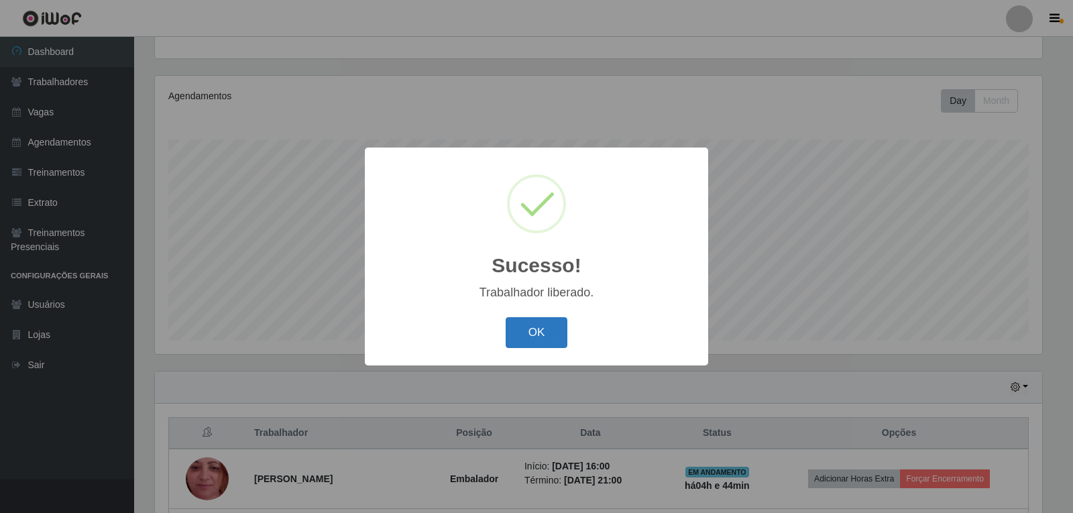
click at [532, 336] on button "OK" at bounding box center [537, 333] width 62 height 32
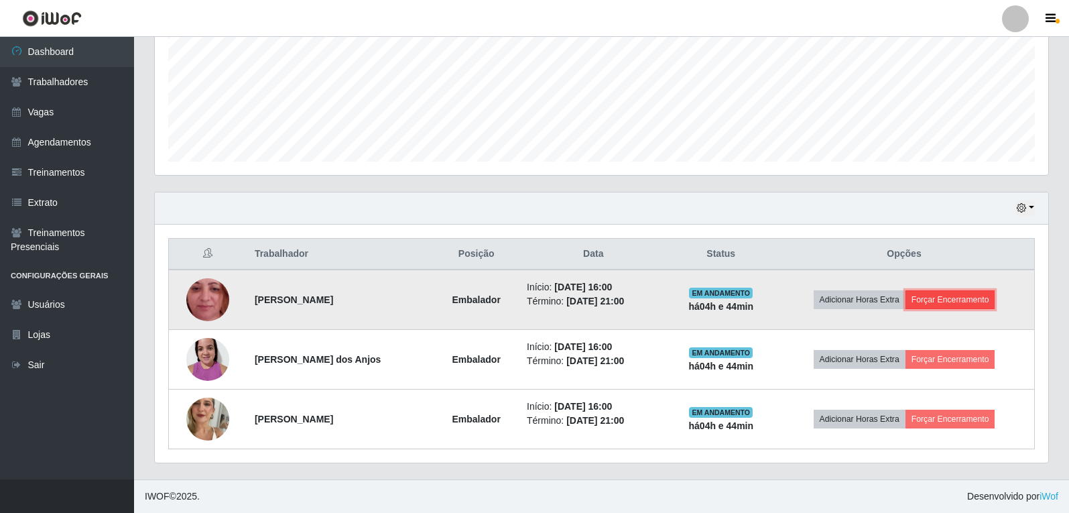
click at [939, 301] on button "Forçar Encerramento" at bounding box center [951, 299] width 90 height 19
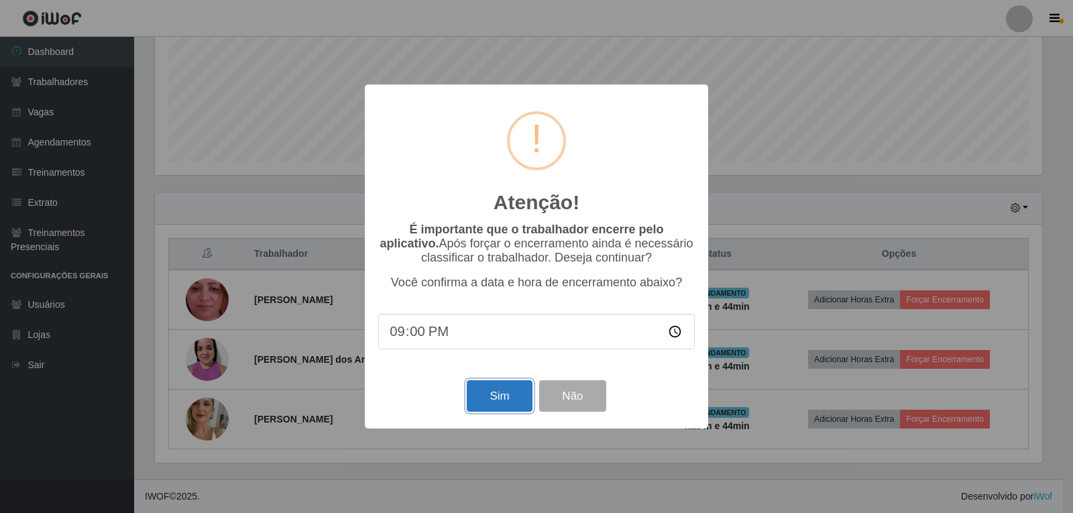
click at [501, 394] on button "Sim" at bounding box center [499, 396] width 65 height 32
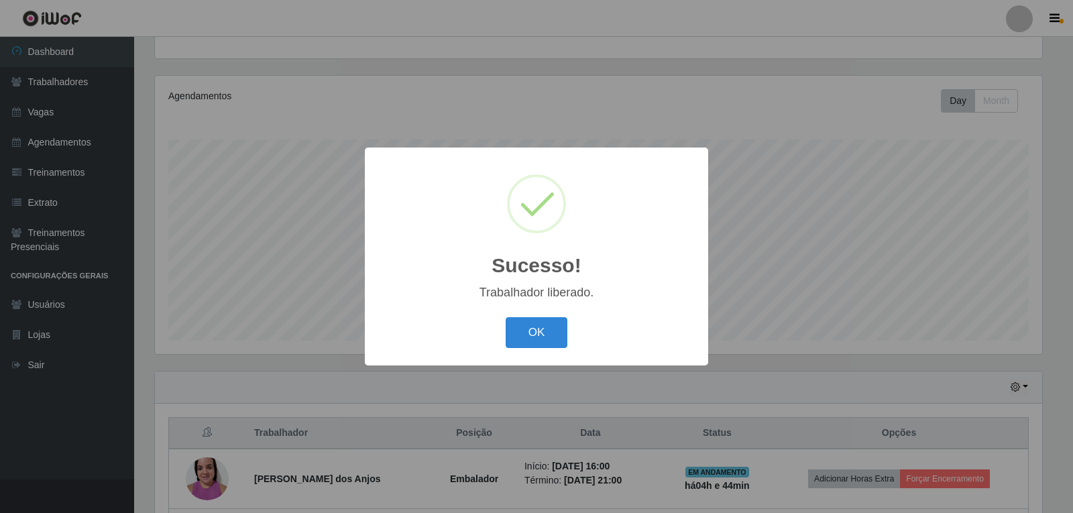
click at [526, 325] on button "OK" at bounding box center [537, 333] width 62 height 32
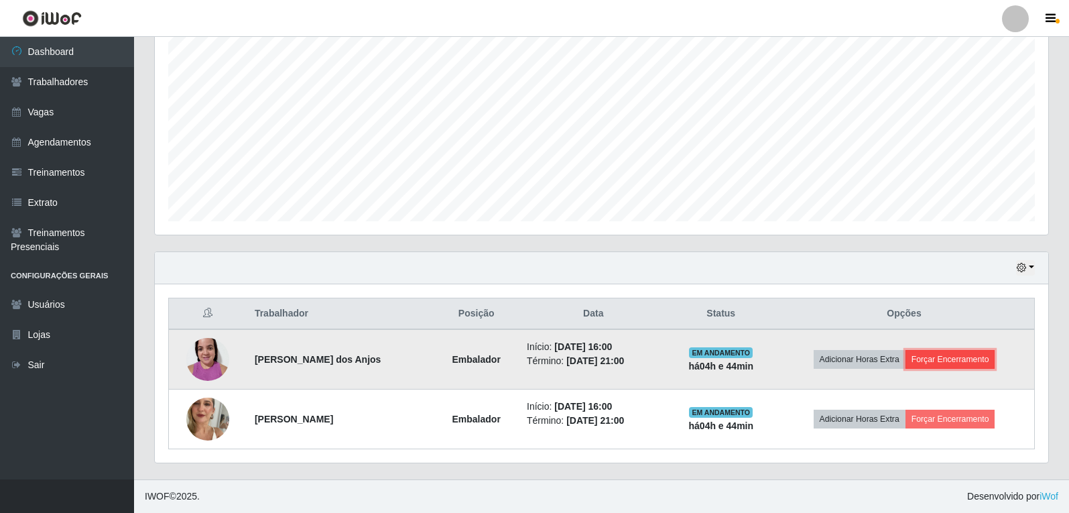
click at [991, 361] on button "Forçar Encerramento" at bounding box center [951, 359] width 90 height 19
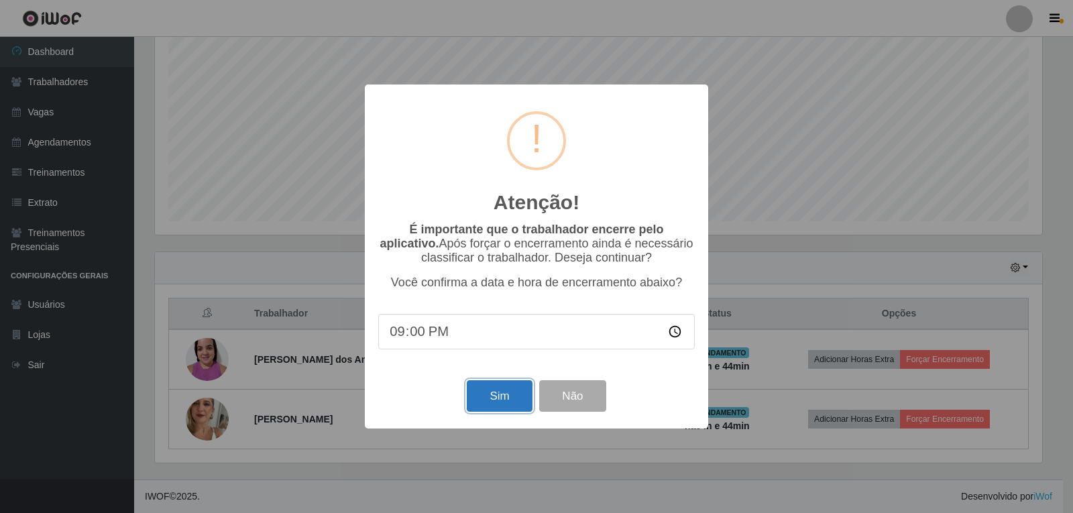
click at [512, 392] on button "Sim" at bounding box center [499, 396] width 65 height 32
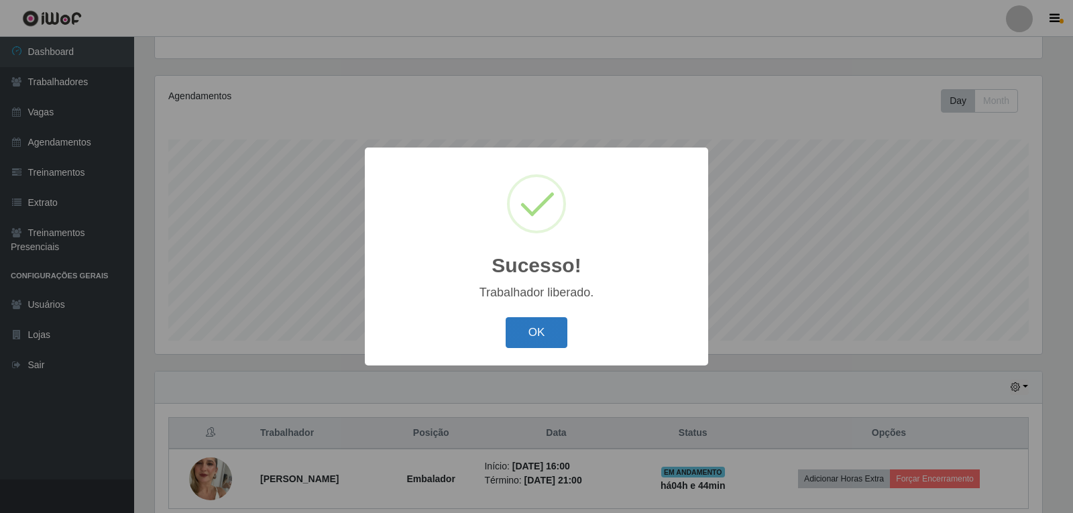
click at [552, 329] on button "OK" at bounding box center [537, 333] width 62 height 32
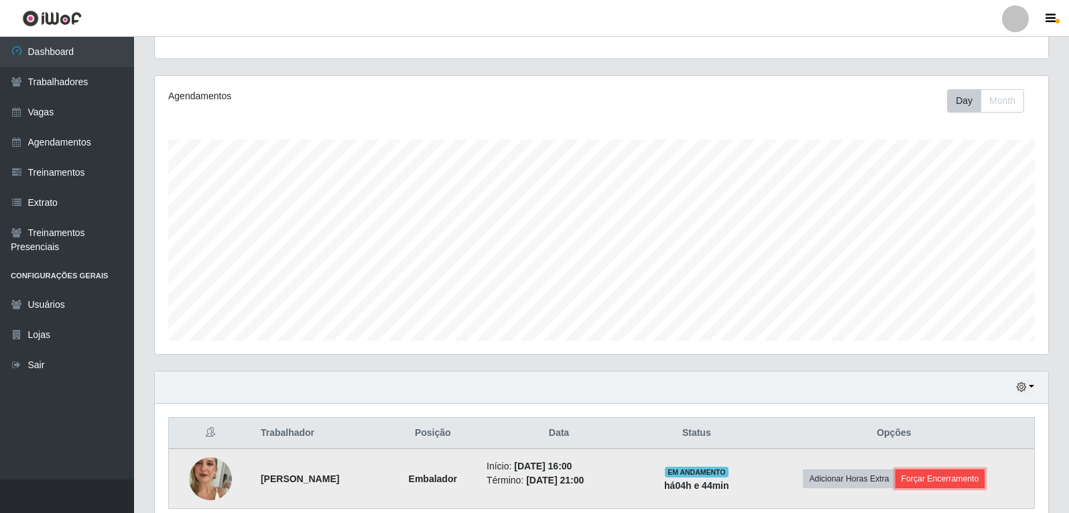
click at [986, 476] on button "Forçar Encerramento" at bounding box center [941, 478] width 90 height 19
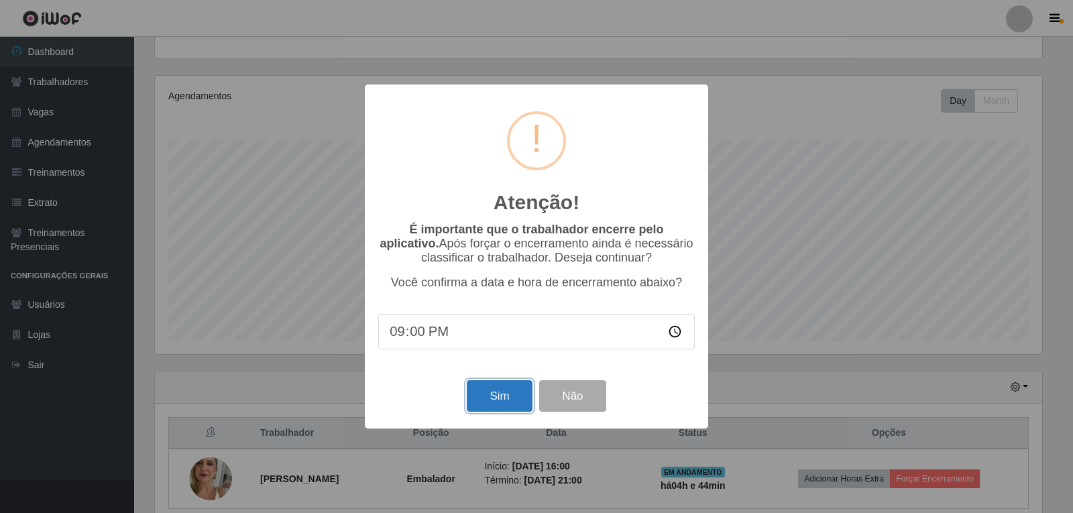
click at [514, 406] on button "Sim" at bounding box center [499, 396] width 65 height 32
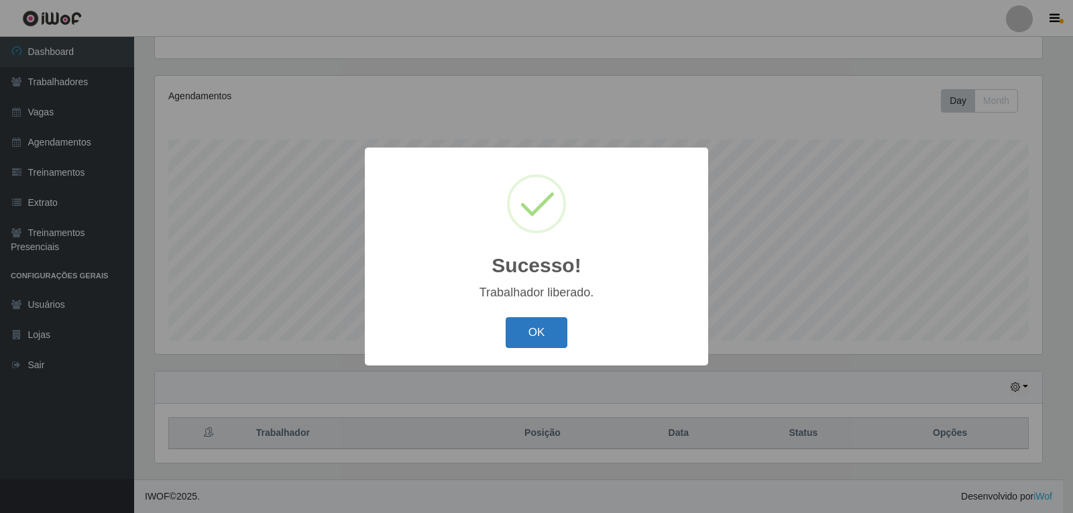
click at [539, 339] on button "OK" at bounding box center [537, 333] width 62 height 32
